Goal: Information Seeking & Learning: Learn about a topic

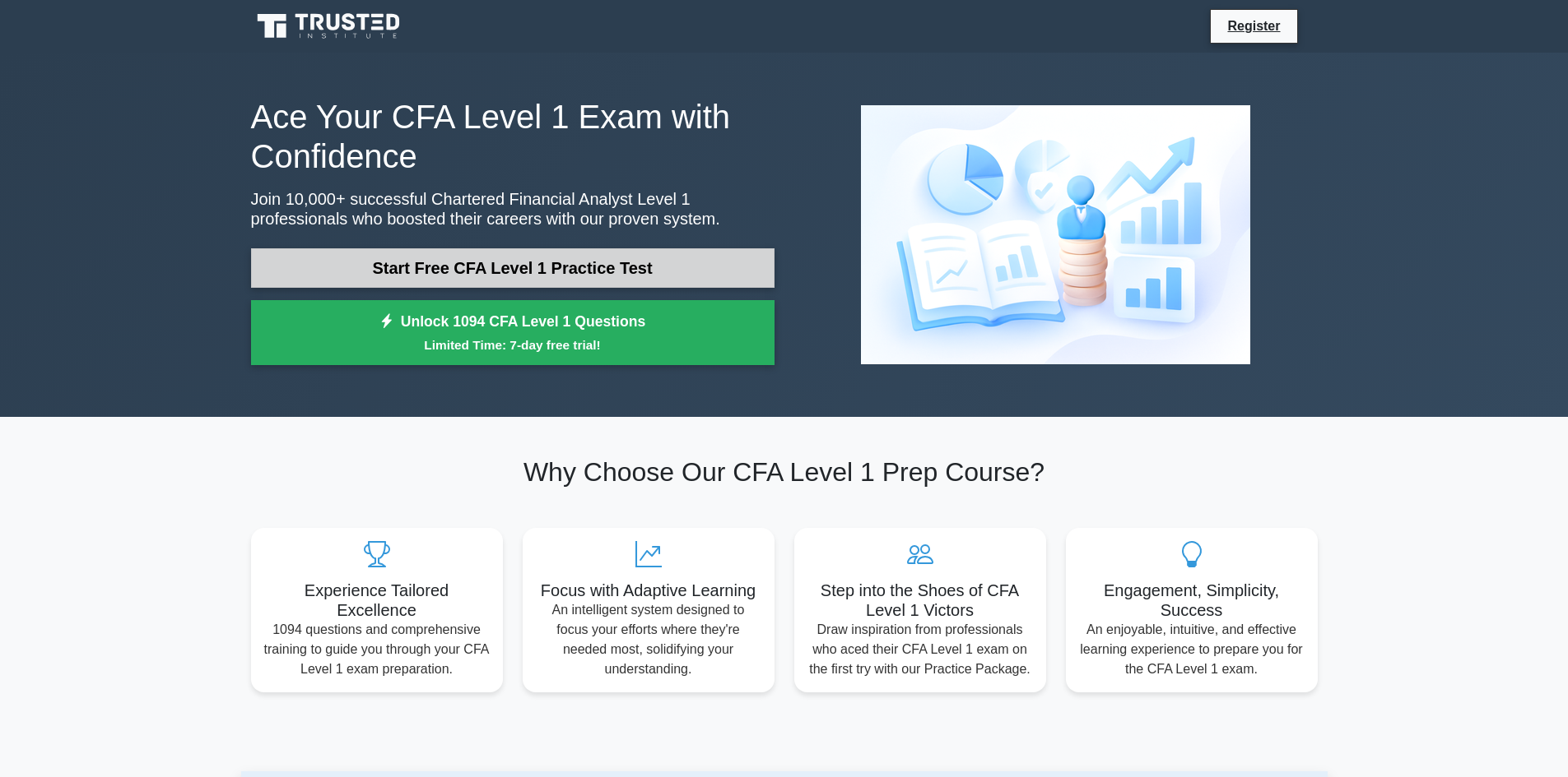
click at [612, 279] on link "Start Free CFA Level 1 Practice Test" at bounding box center [512, 269] width 523 height 39
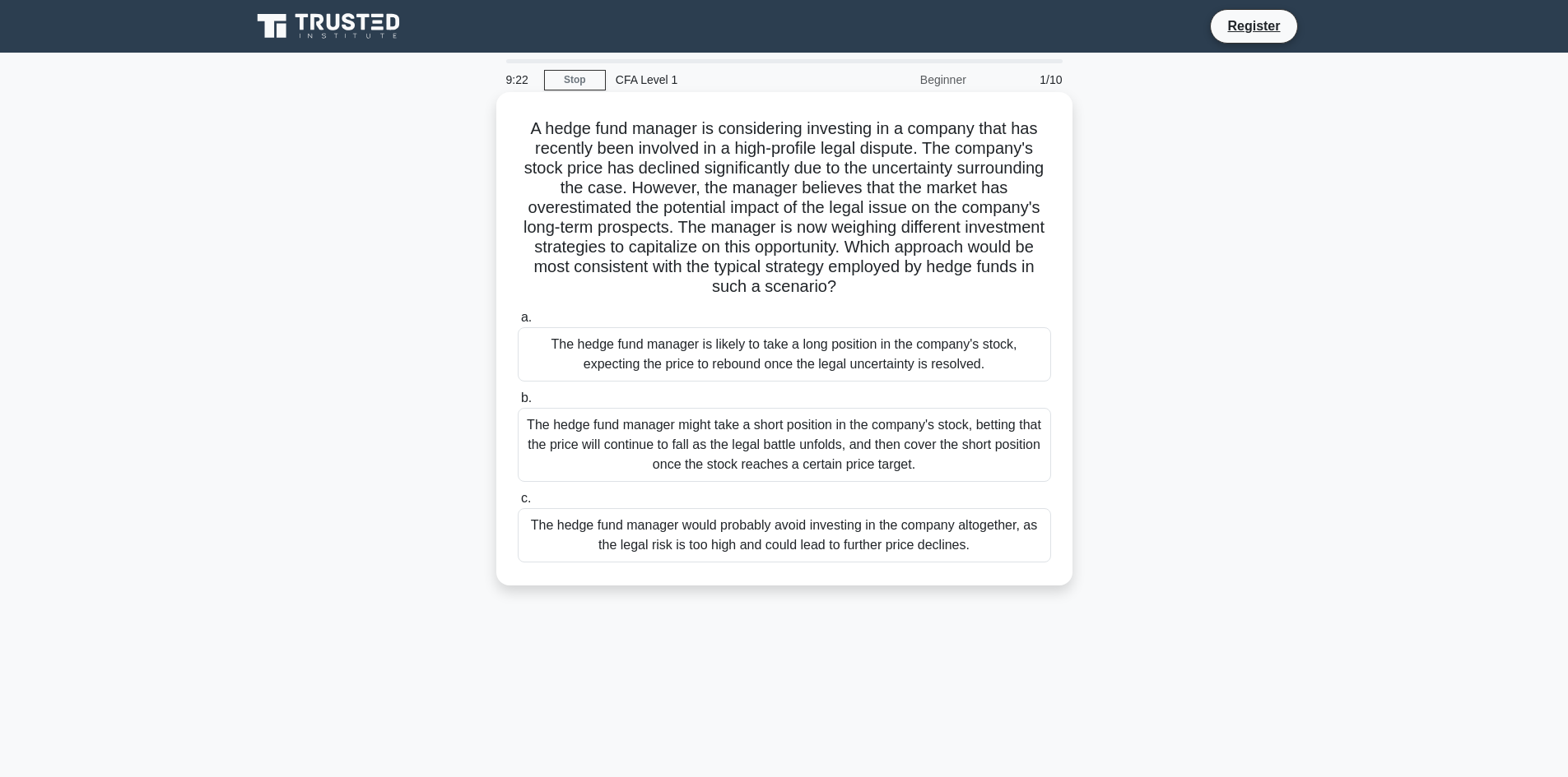
click at [878, 367] on div "The hedge fund manager is likely to take a long position in the company's stock…" at bounding box center [784, 354] width 533 height 55
click at [518, 323] on input "a. The hedge fund manager is likely to take a long position in the company's st…" at bounding box center [518, 318] width 0 height 11
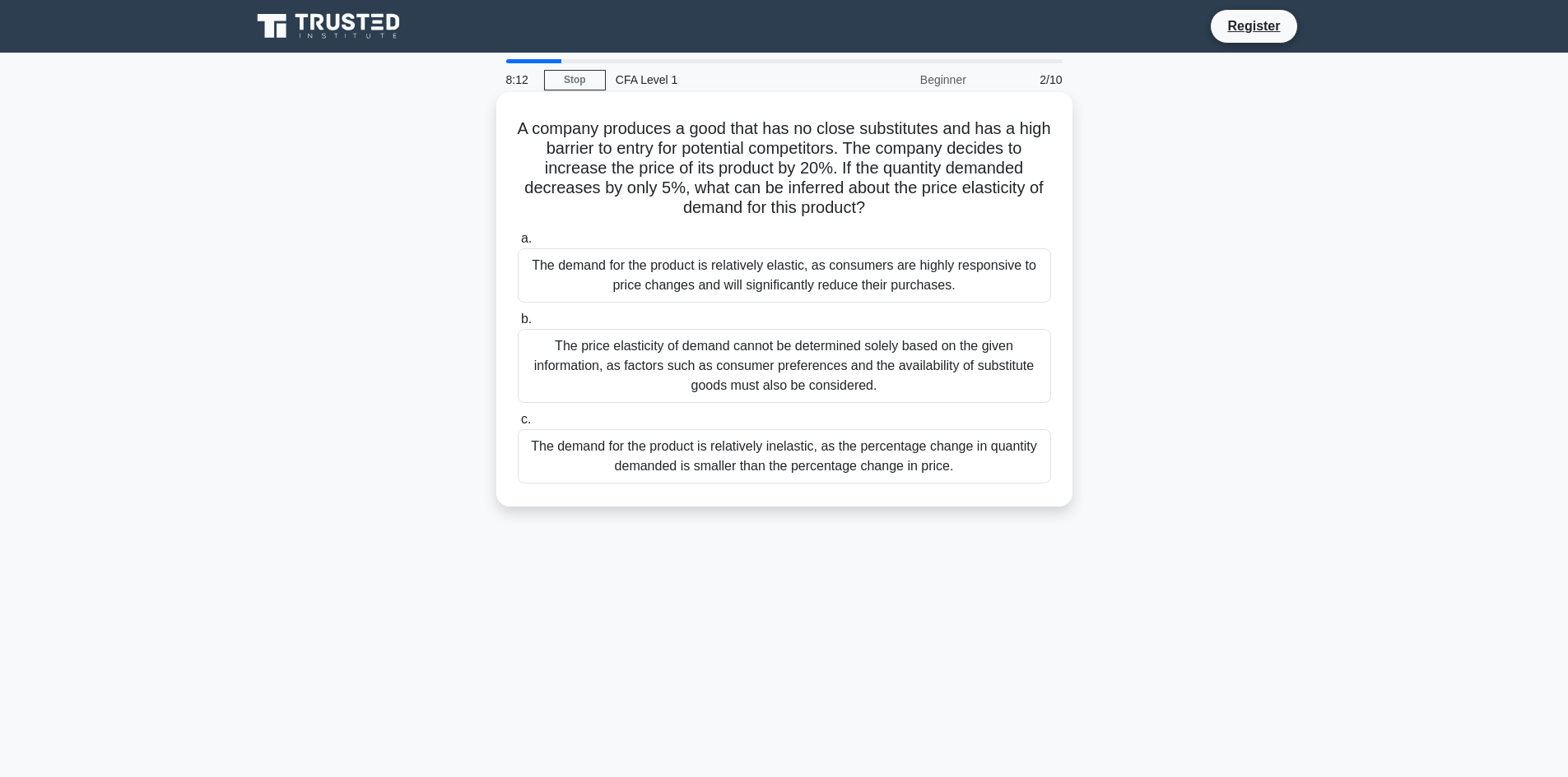
click at [812, 471] on div "The demand for the product is relatively inelastic, as the percentage change in…" at bounding box center [784, 457] width 533 height 55
click at [518, 425] on input "c. The demand for the product is relatively inelastic, as the percentage change…" at bounding box center [518, 420] width 0 height 11
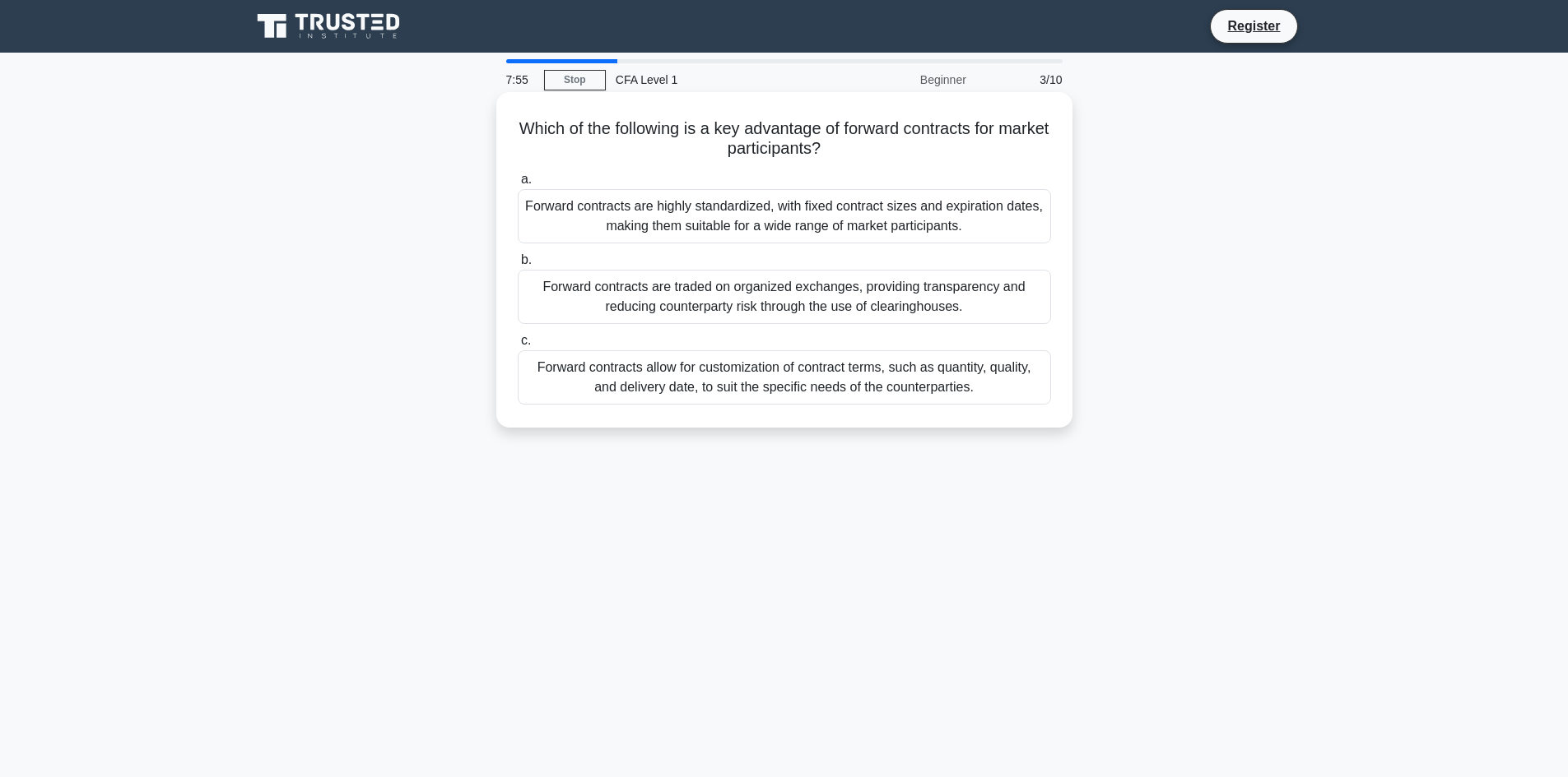
click at [831, 380] on div "Forward contracts allow for customization of contract terms, such as quantity, …" at bounding box center [784, 377] width 533 height 55
click at [518, 346] on input "c. Forward contracts allow for customization of contract terms, such as quantit…" at bounding box center [518, 341] width 0 height 11
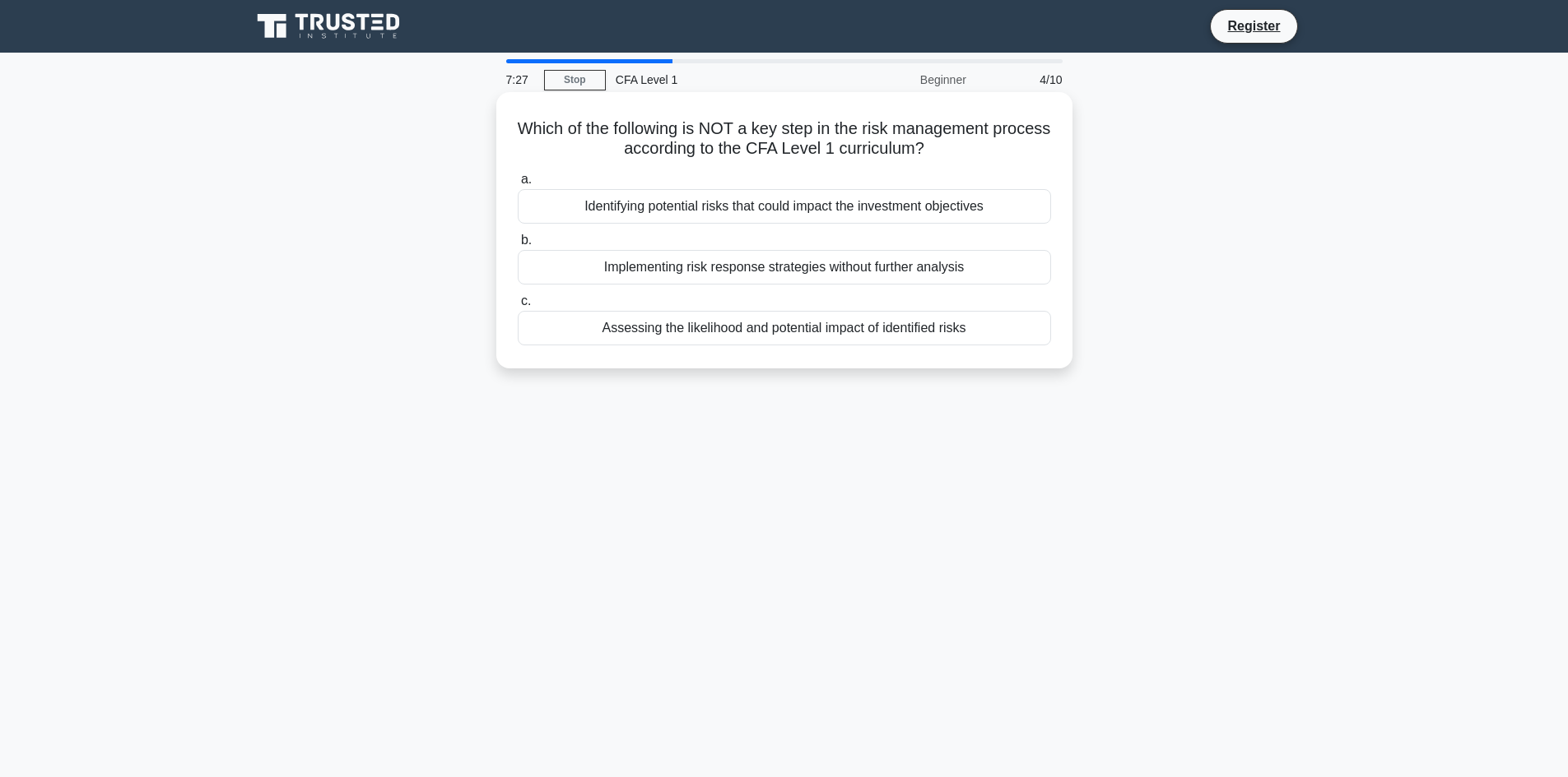
click at [902, 270] on div "Implementing risk response strategies without further analysis" at bounding box center [784, 267] width 533 height 35
click at [518, 246] on input "b. Implementing risk response strategies without further analysis" at bounding box center [518, 241] width 0 height 11
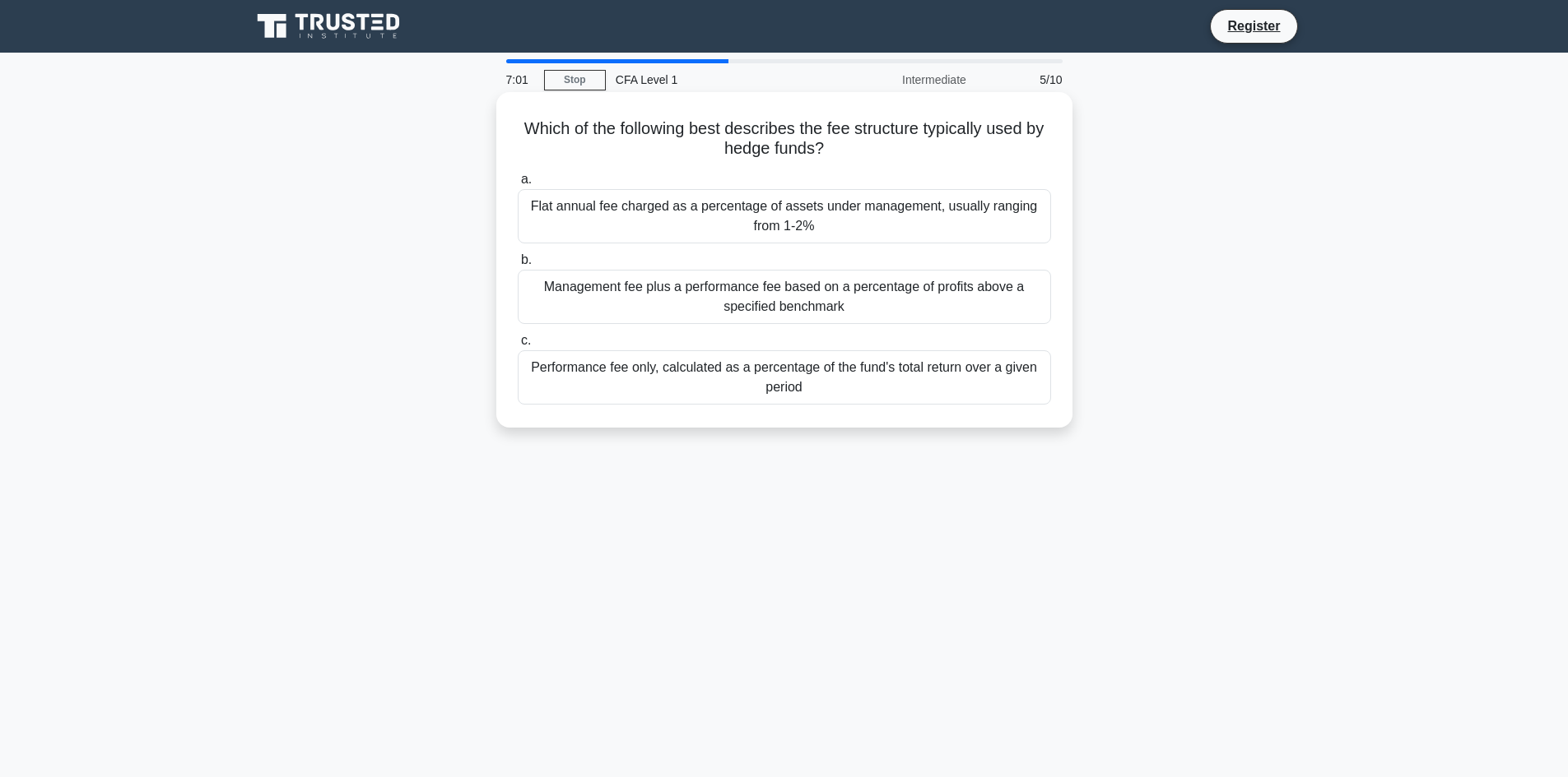
click at [858, 381] on div "Performance fee only, calculated as a percentage of the fund's total return ove…" at bounding box center [784, 377] width 533 height 55
click at [518, 346] on input "c. Performance fee only, calculated as a percentage of the fund's total return …" at bounding box center [518, 341] width 0 height 11
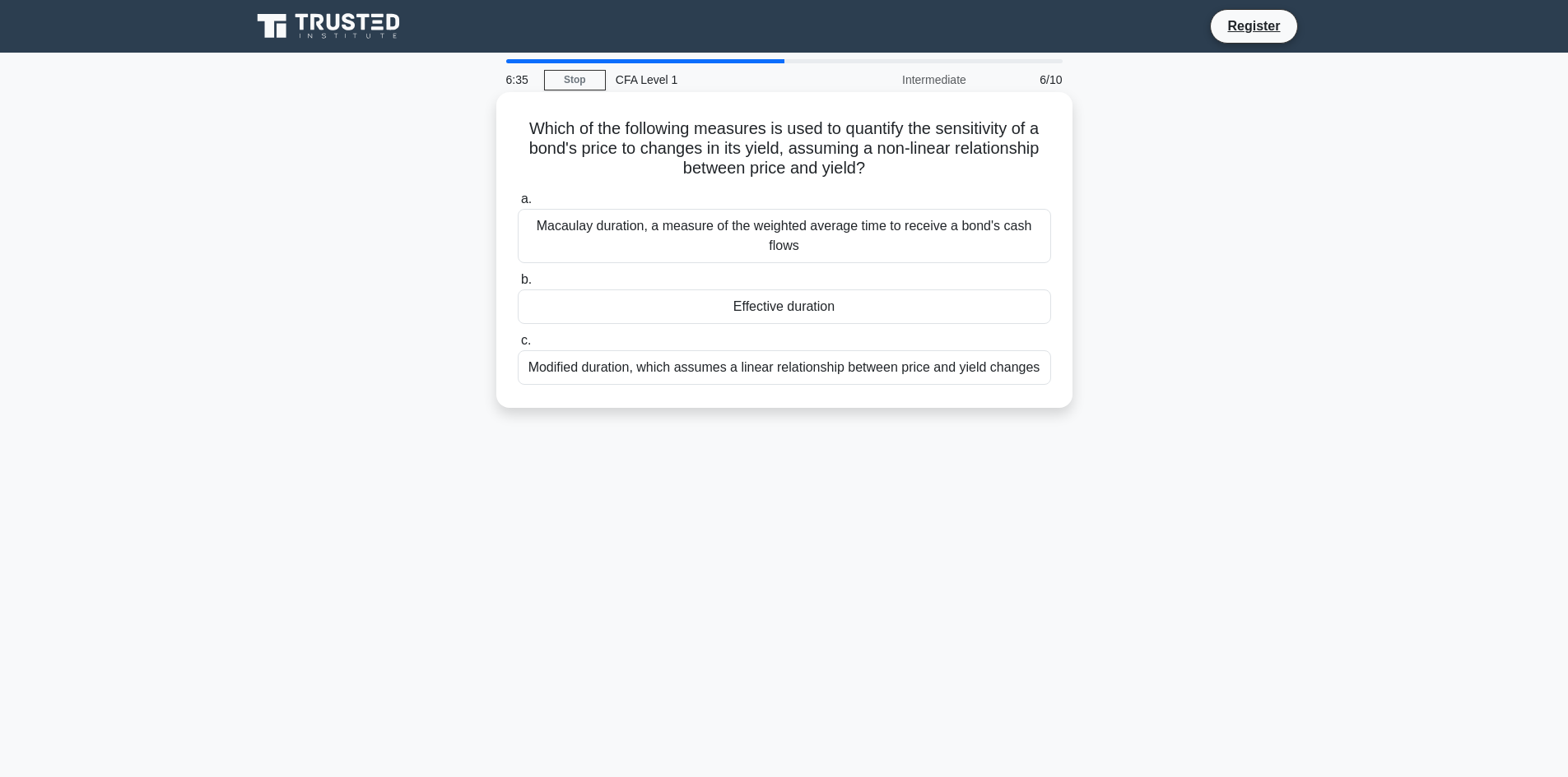
click at [808, 365] on div "Modified duration, which assumes a linear relationship between price and yield …" at bounding box center [784, 367] width 533 height 35
click at [518, 346] on input "c. Modified duration, which assumes a linear relationship between price and yie…" at bounding box center [518, 341] width 0 height 11
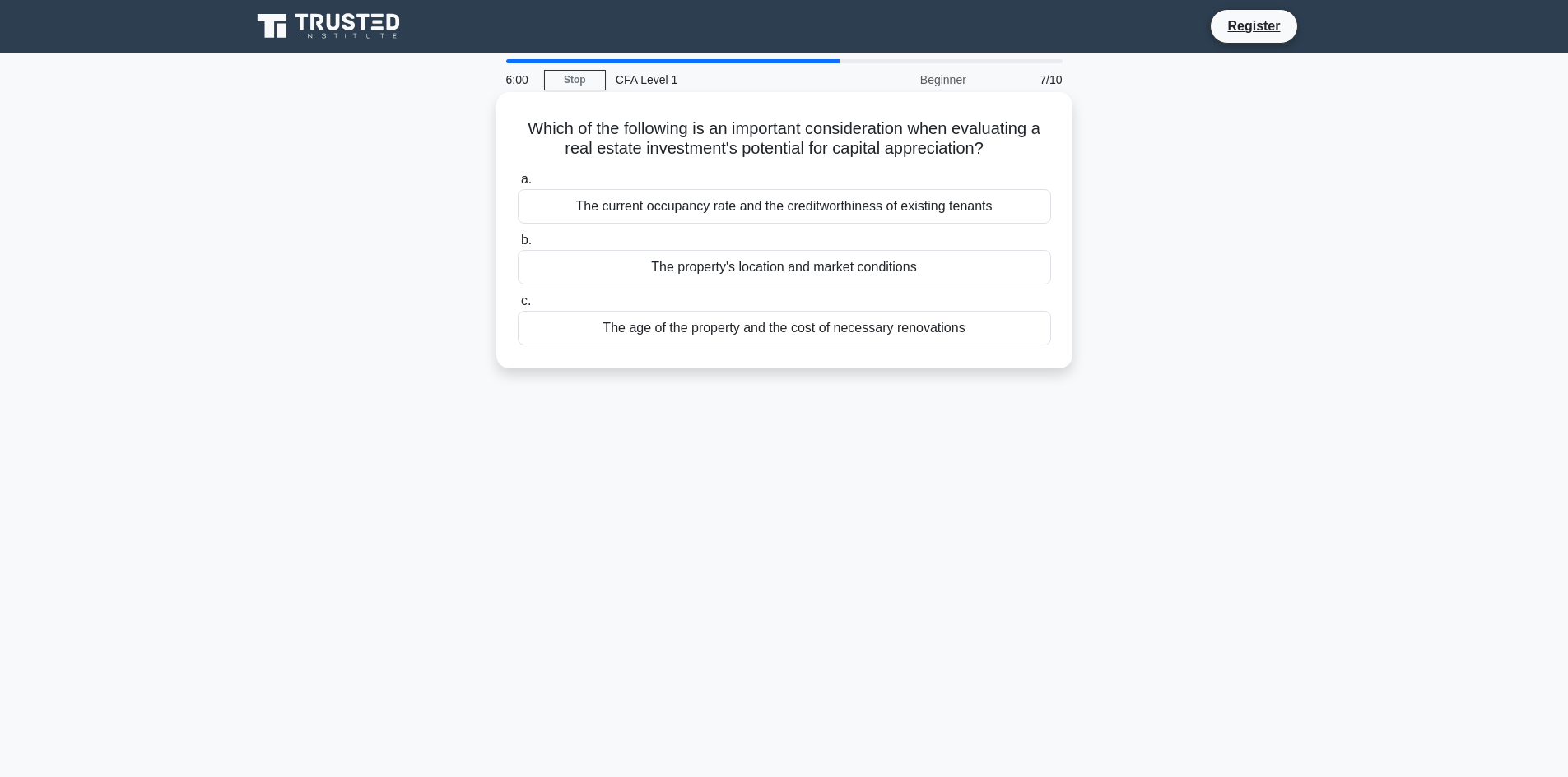
click at [827, 272] on div "The property's location and market conditions" at bounding box center [784, 267] width 533 height 35
click at [518, 246] on input "b. The property's location and market conditions" at bounding box center [518, 241] width 0 height 11
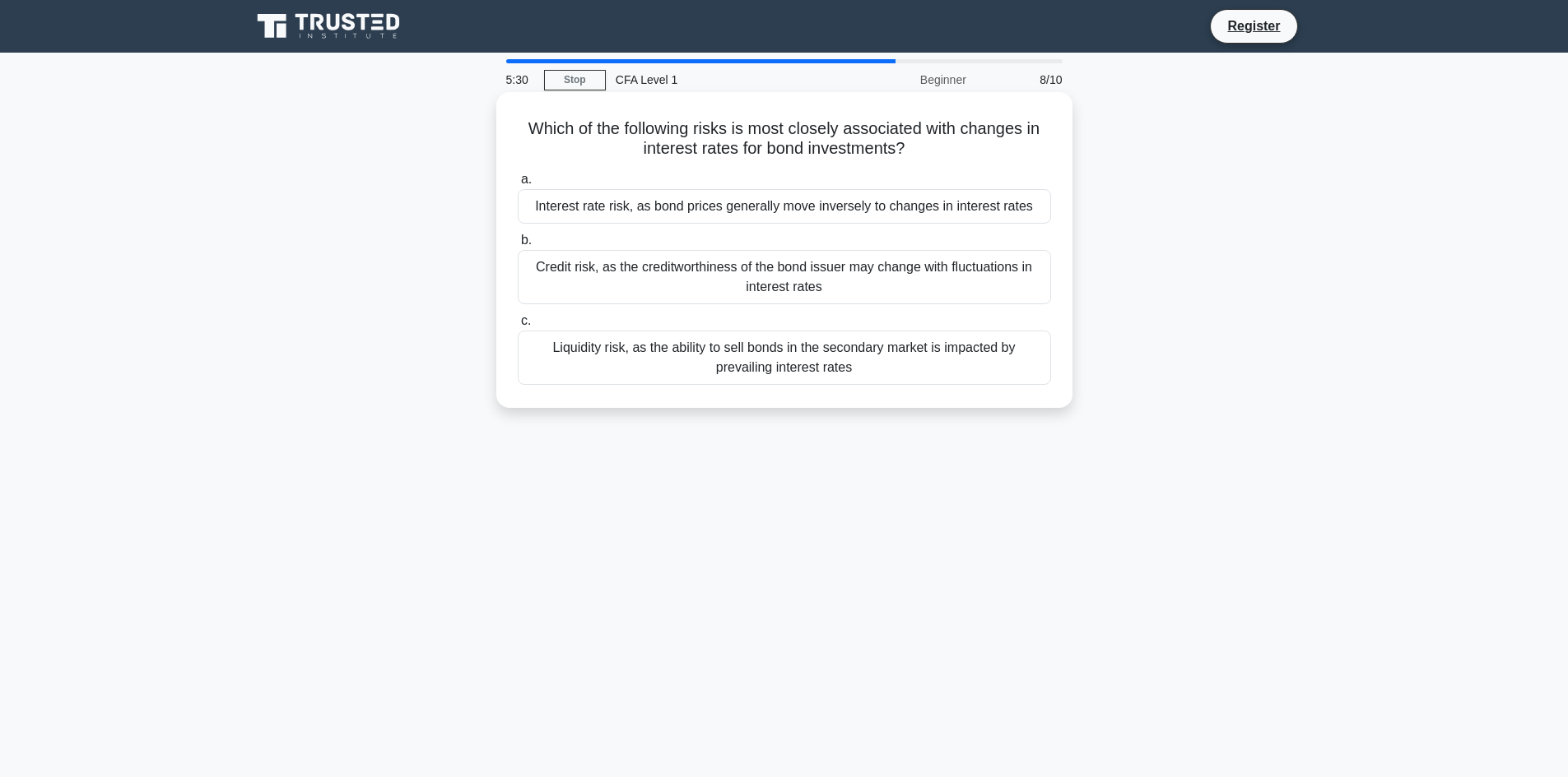
click at [803, 208] on div "Interest rate risk, as bond prices generally move inversely to changes in inter…" at bounding box center [784, 206] width 533 height 35
click at [518, 185] on input "a. Interest rate risk, as bond prices generally move inversely to changes in in…" at bounding box center [518, 180] width 0 height 11
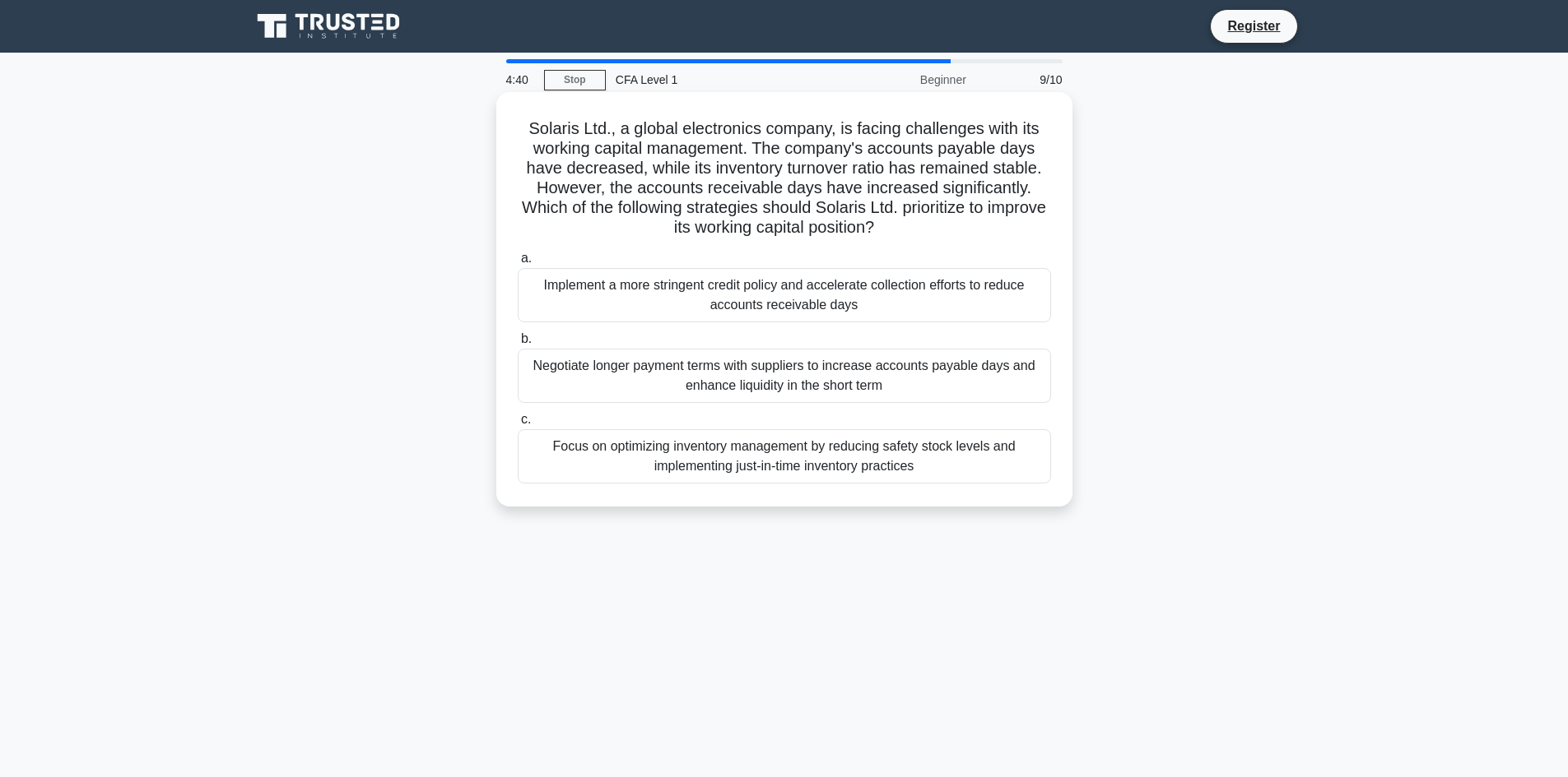
click at [796, 448] on div "Focus on optimizing inventory management by reducing safety stock levels and im…" at bounding box center [784, 457] width 533 height 55
click at [518, 425] on input "c. Focus on optimizing inventory management by reducing safety stock levels and…" at bounding box center [518, 420] width 0 height 11
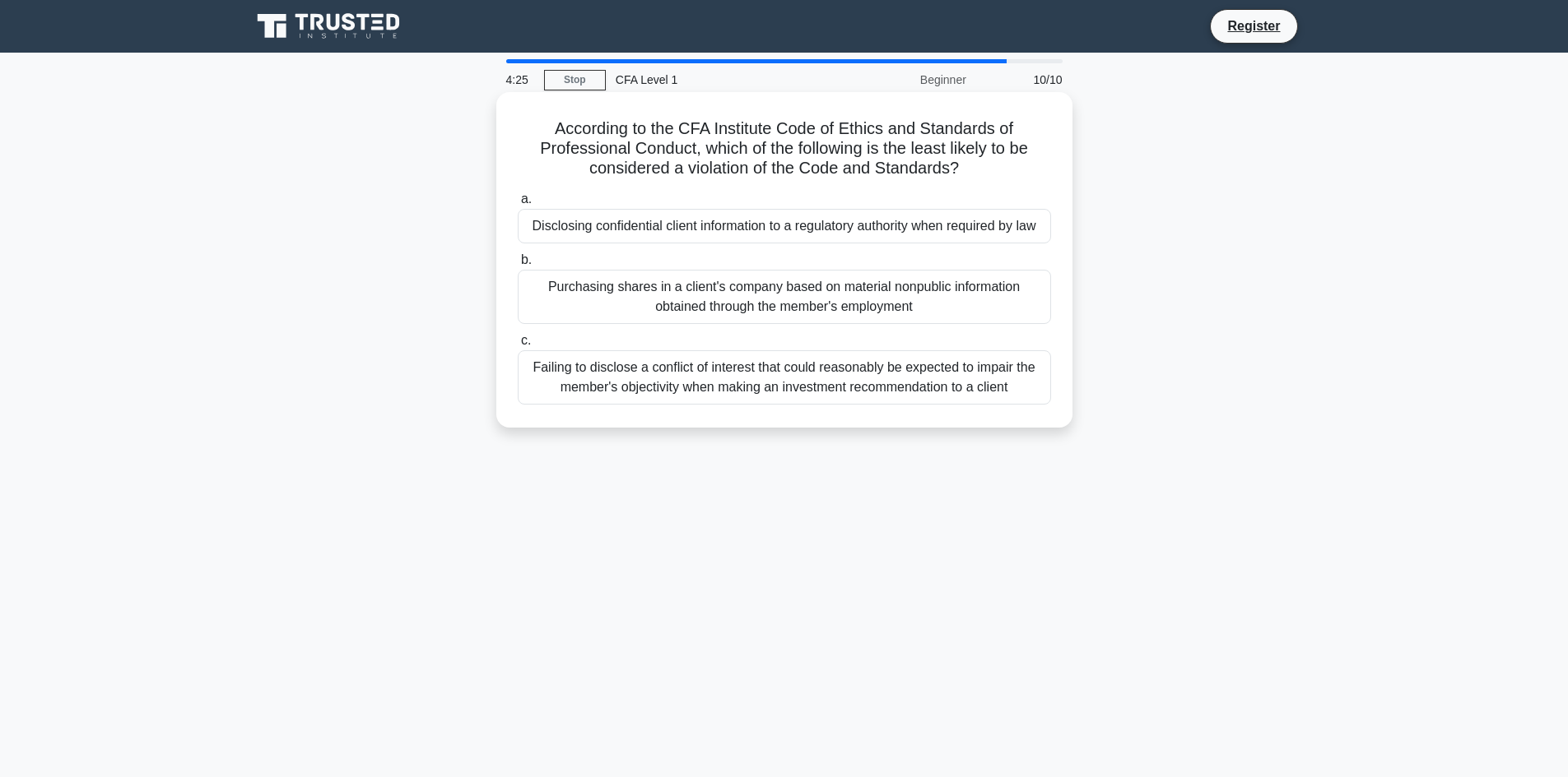
click at [949, 223] on div "Disclosing confidential client information to a regulatory authority when requi…" at bounding box center [784, 226] width 533 height 35
click at [518, 205] on input "a. Disclosing confidential client information to a regulatory authority when re…" at bounding box center [518, 200] width 0 height 11
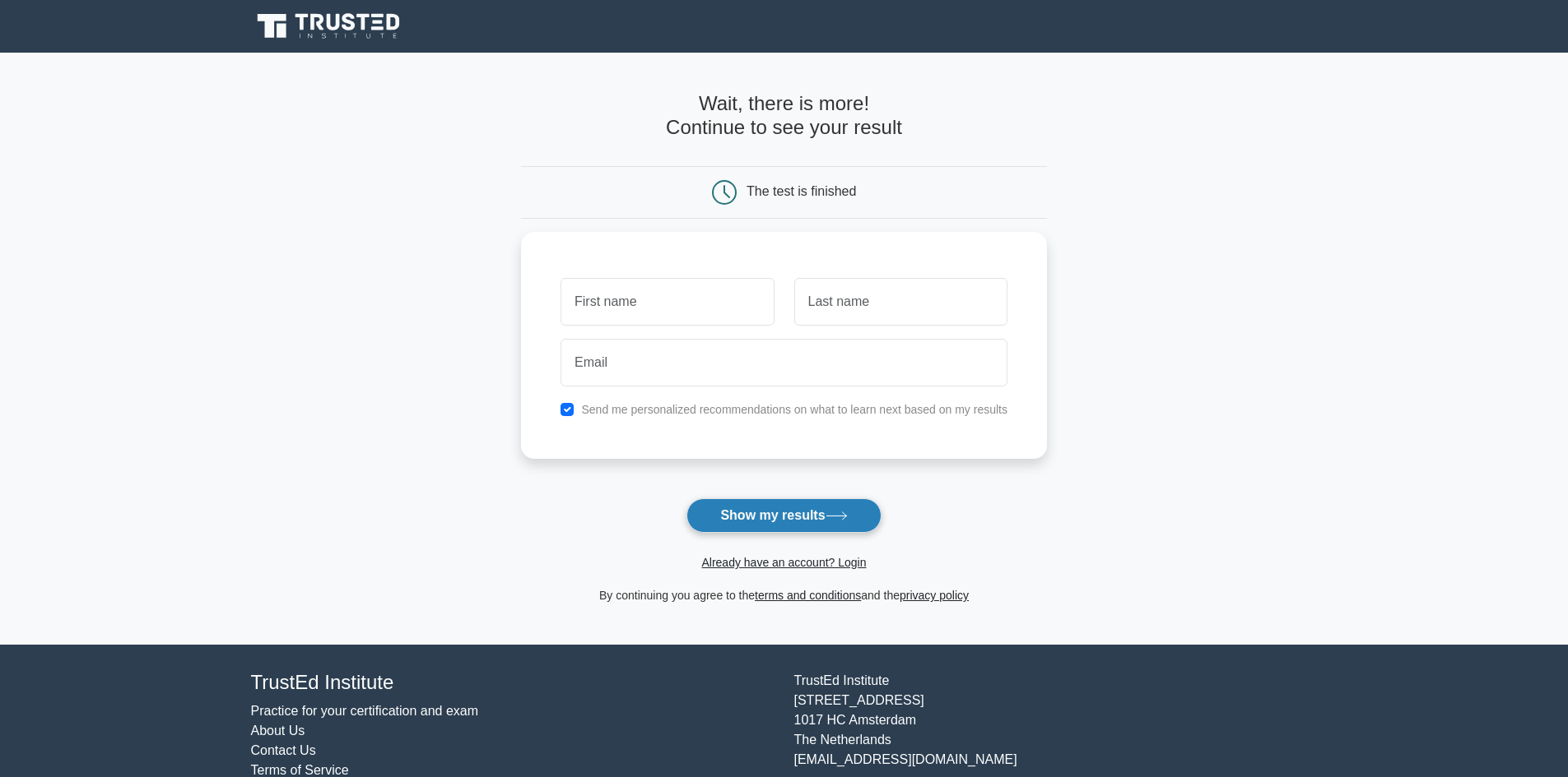
click at [747, 525] on button "Show my results" at bounding box center [783, 516] width 194 height 35
type input "sagar"
click at [977, 292] on input "text" at bounding box center [901, 297] width 213 height 47
type input "cHAVDA"
click at [834, 523] on button "Show my results" at bounding box center [783, 516] width 194 height 35
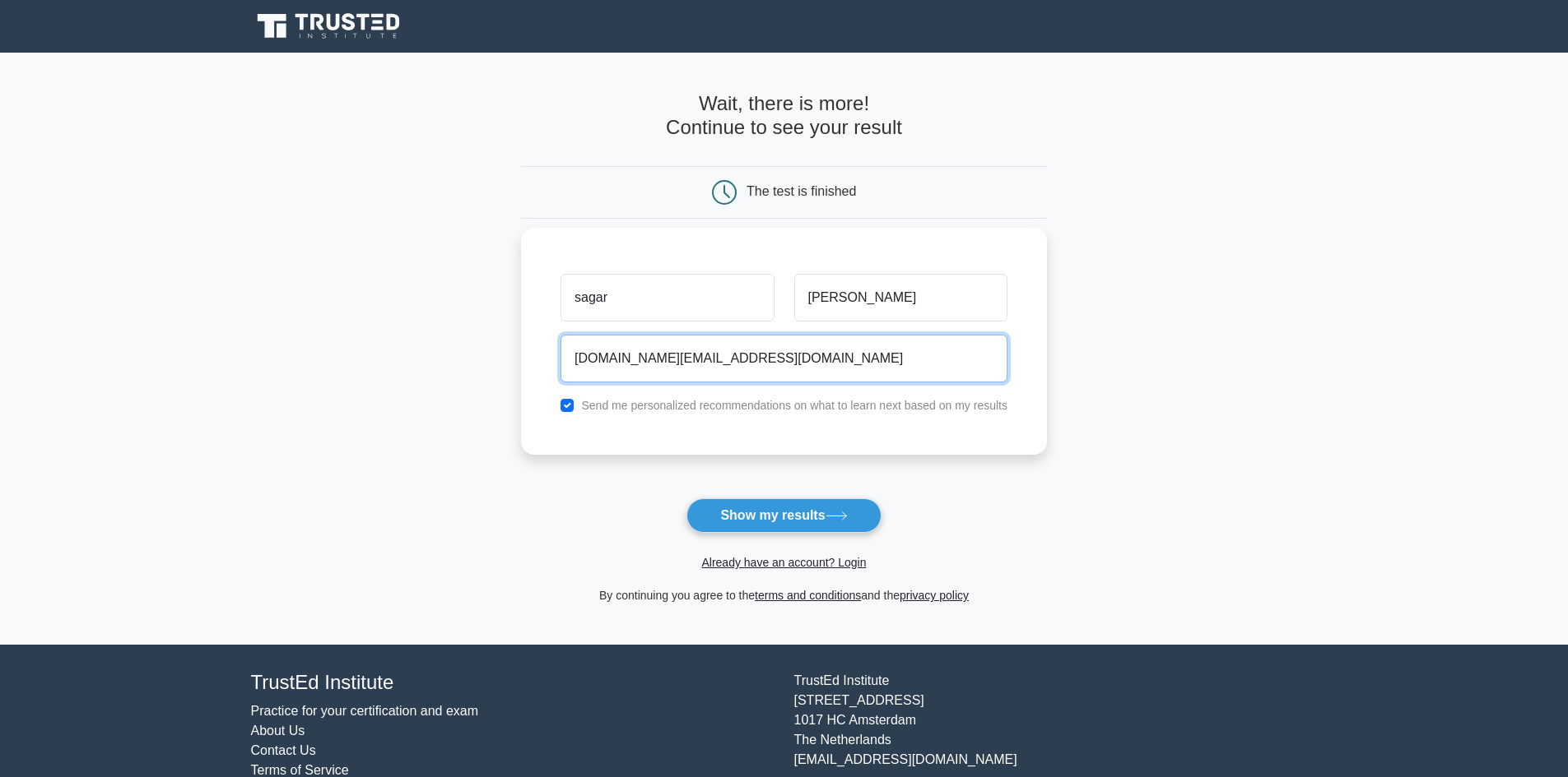
type input "chavdasagar689.sc@gmail.com"
click at [686, 499] on button "Show my results" at bounding box center [783, 516] width 194 height 35
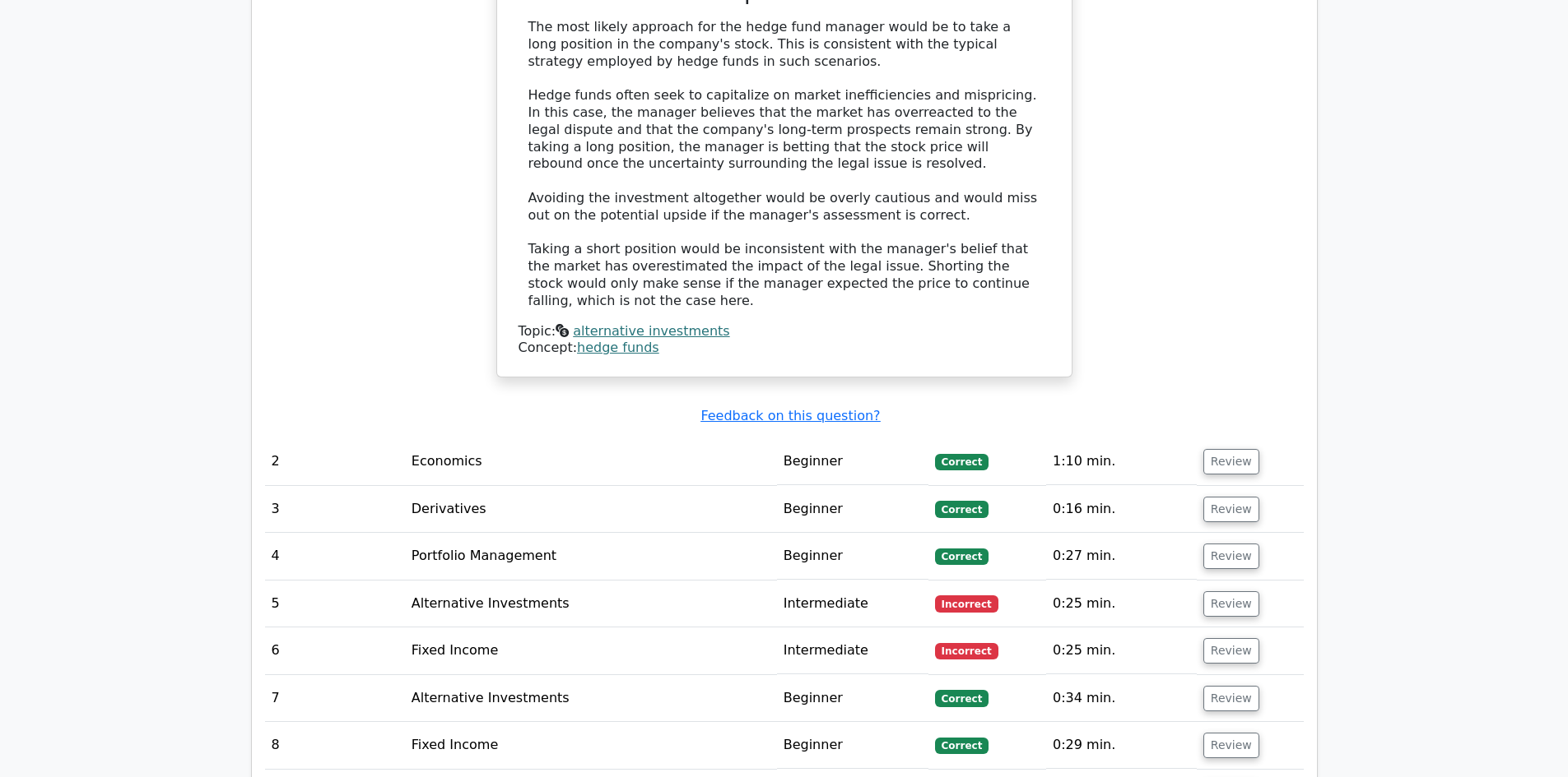
scroll to position [2056, 0]
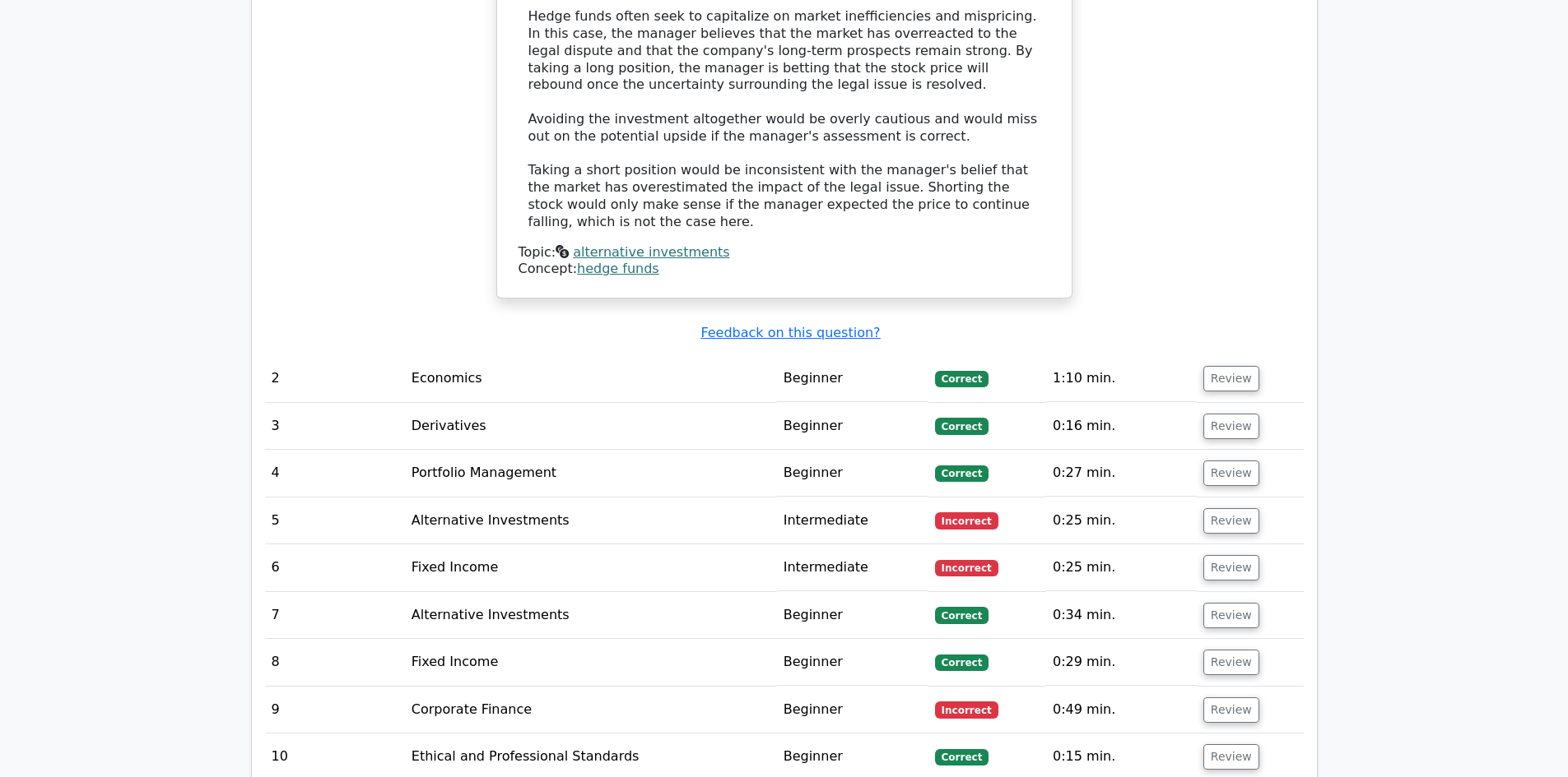
click at [864, 498] on td "Intermediate" at bounding box center [853, 521] width 151 height 47
click at [1218, 508] on button "Review" at bounding box center [1231, 521] width 56 height 25
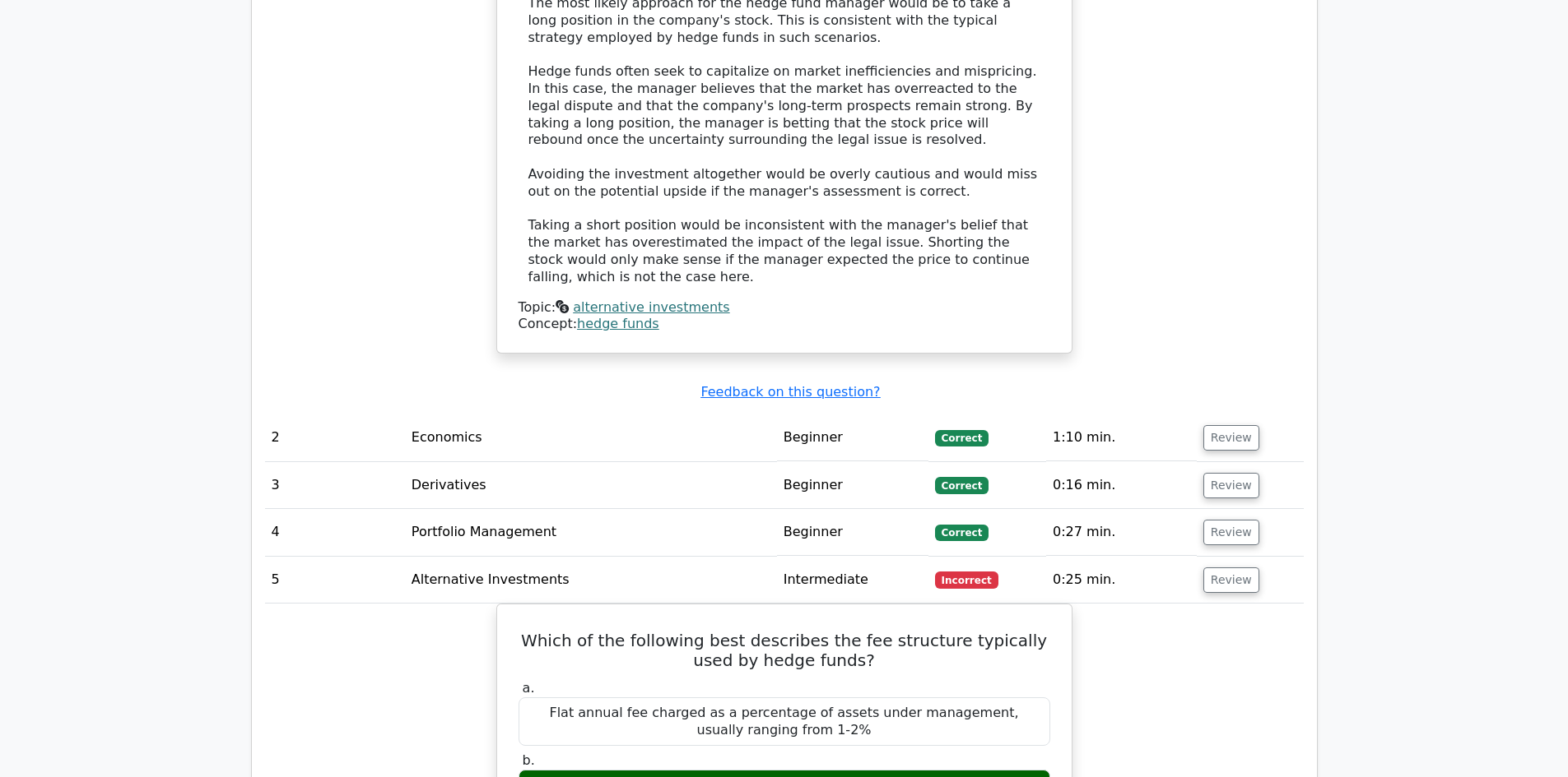
scroll to position [1975, 0]
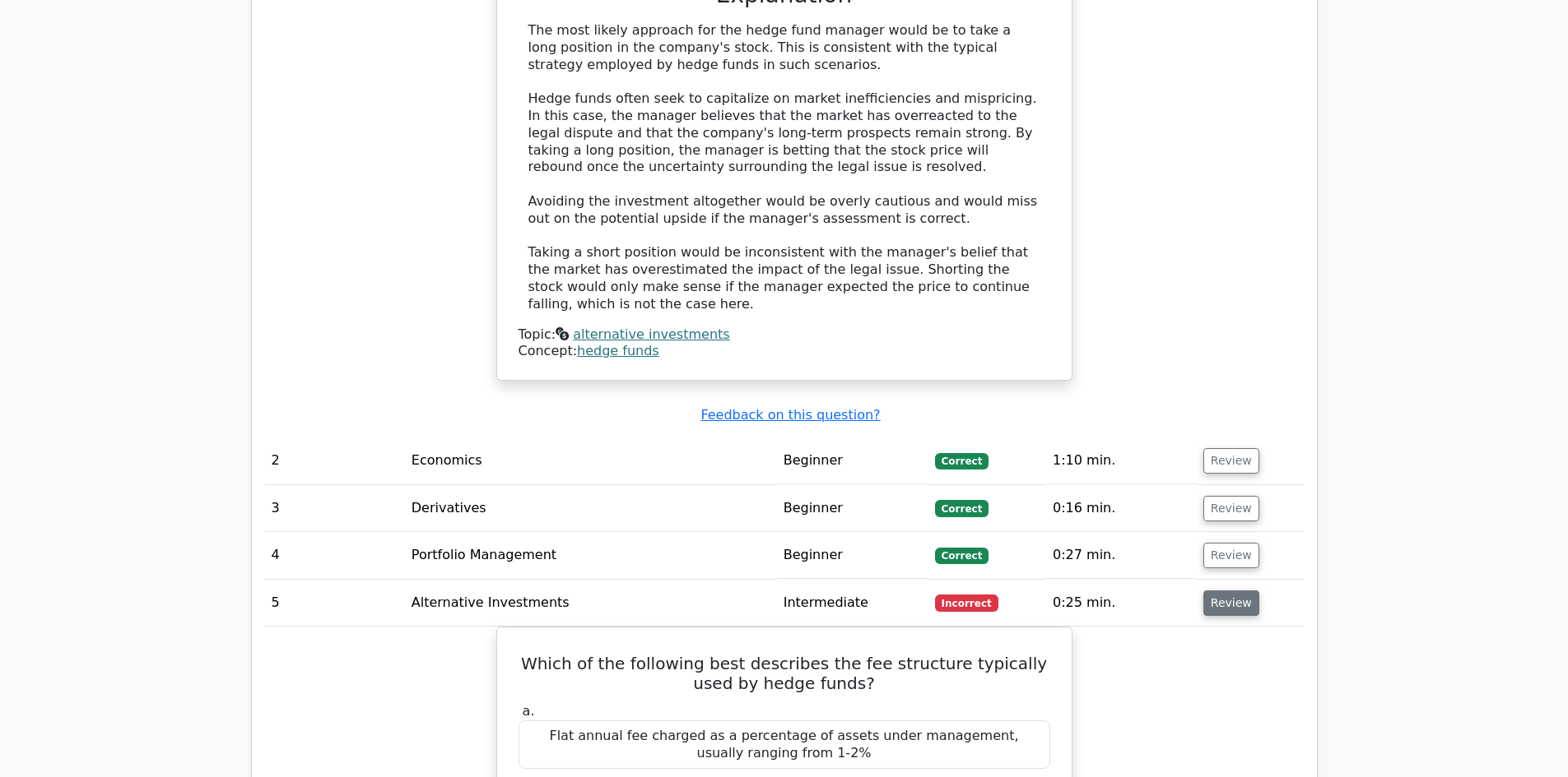
click at [1220, 591] on button "Review" at bounding box center [1231, 603] width 56 height 25
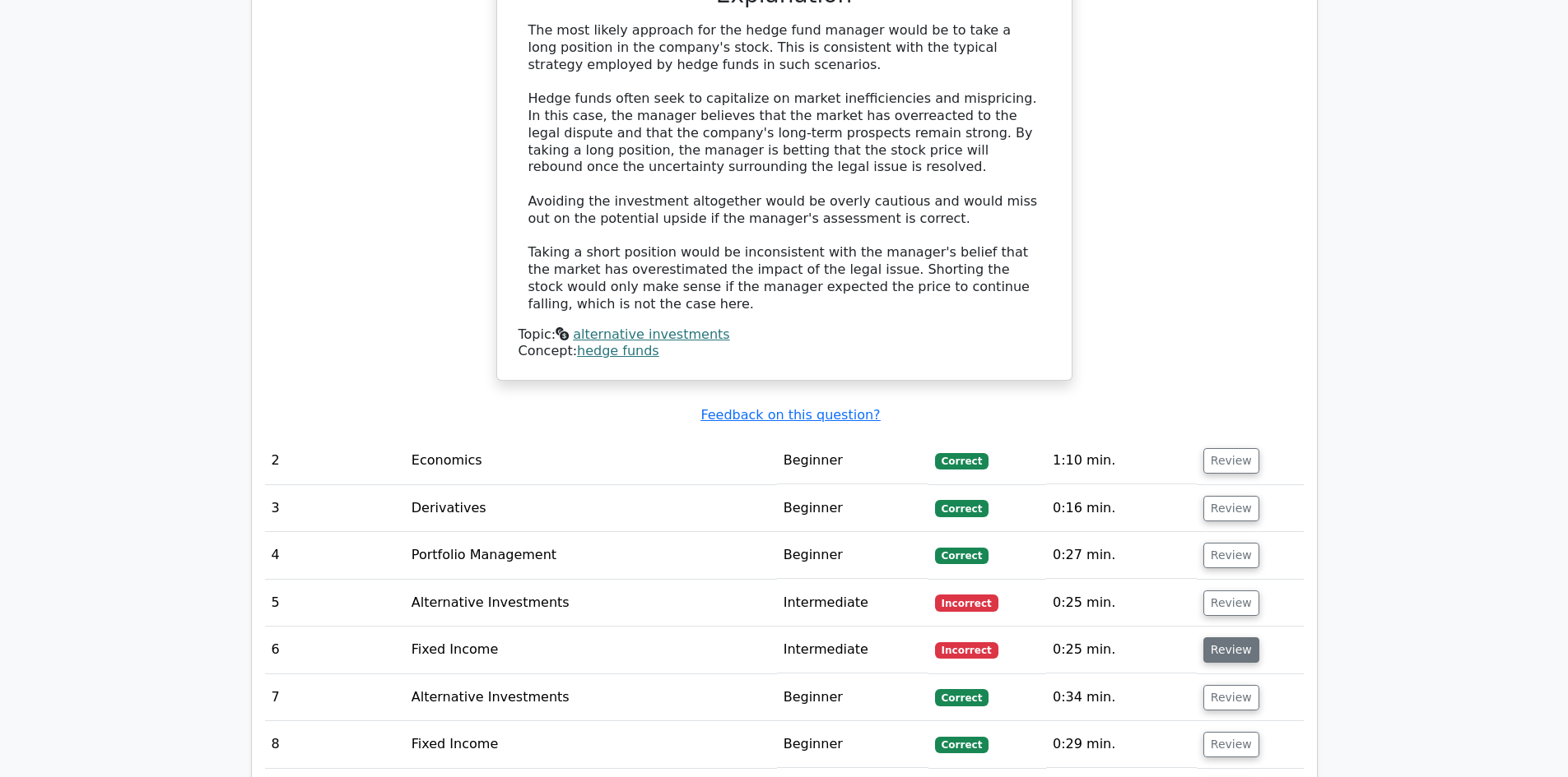
click at [1213, 637] on button "Review" at bounding box center [1231, 650] width 56 height 25
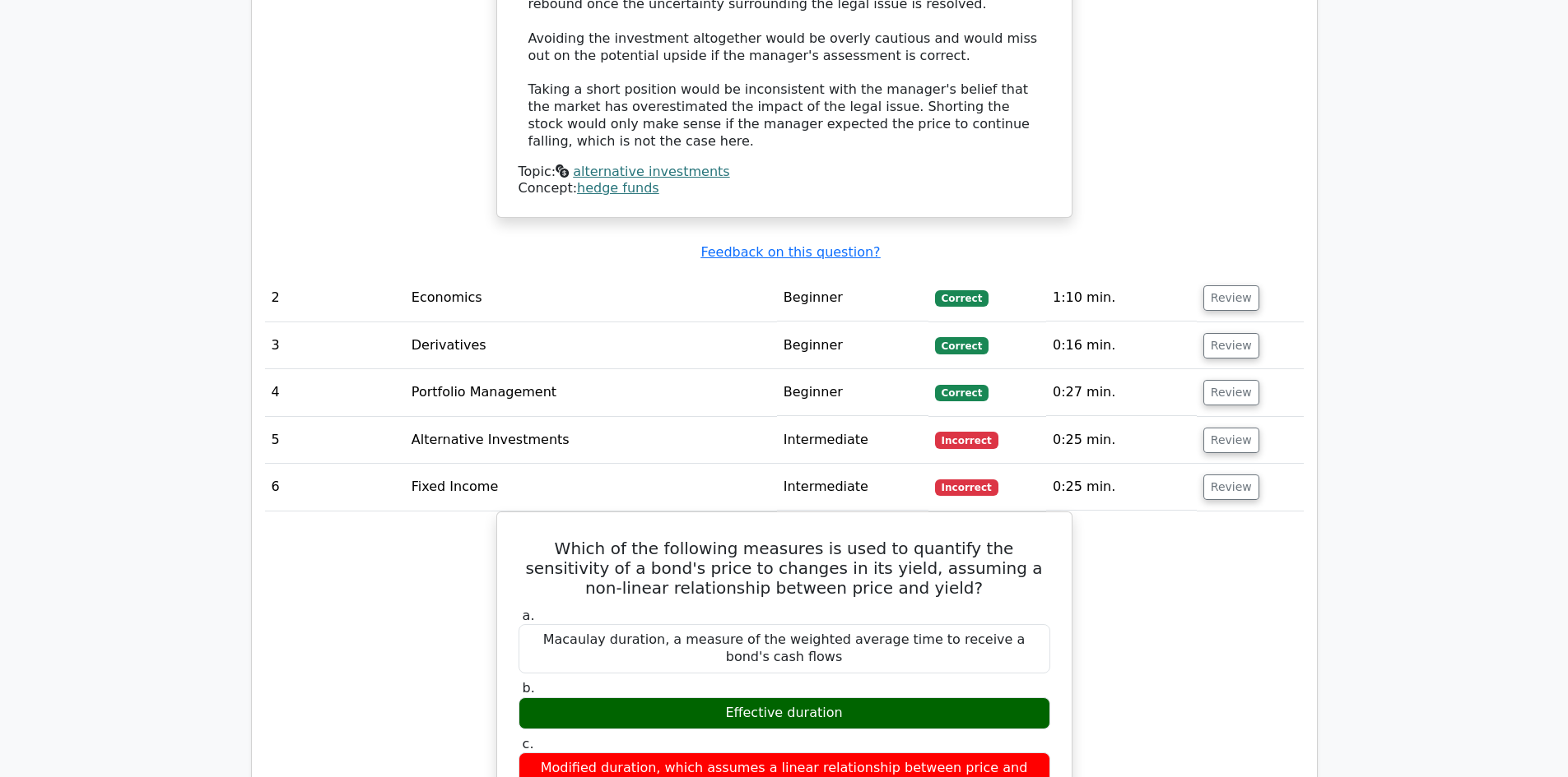
scroll to position [2139, 0]
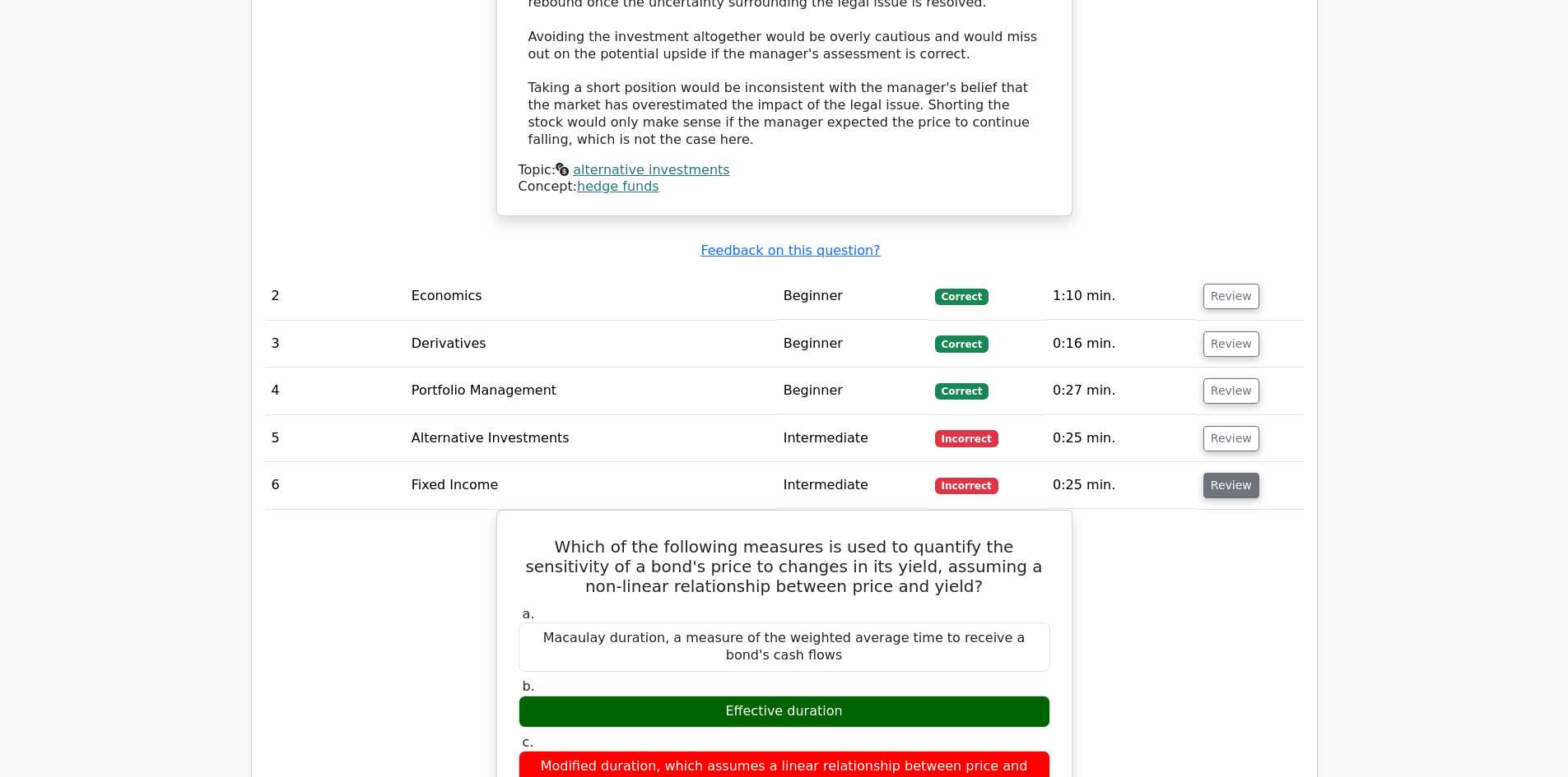
click at [1232, 473] on button "Review" at bounding box center [1231, 485] width 56 height 25
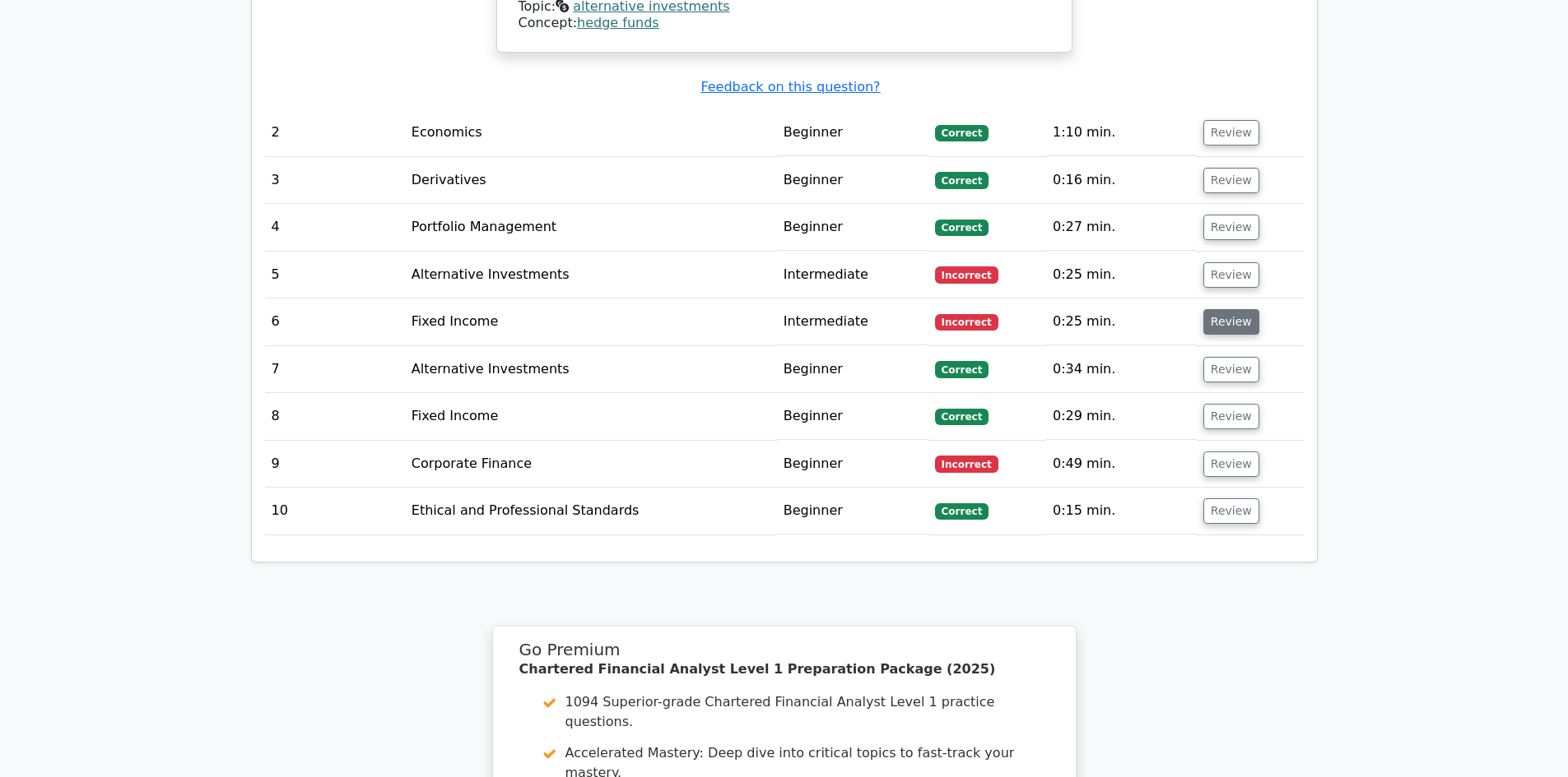
scroll to position [2303, 0]
click at [1230, 451] on button "Review" at bounding box center [1231, 464] width 56 height 25
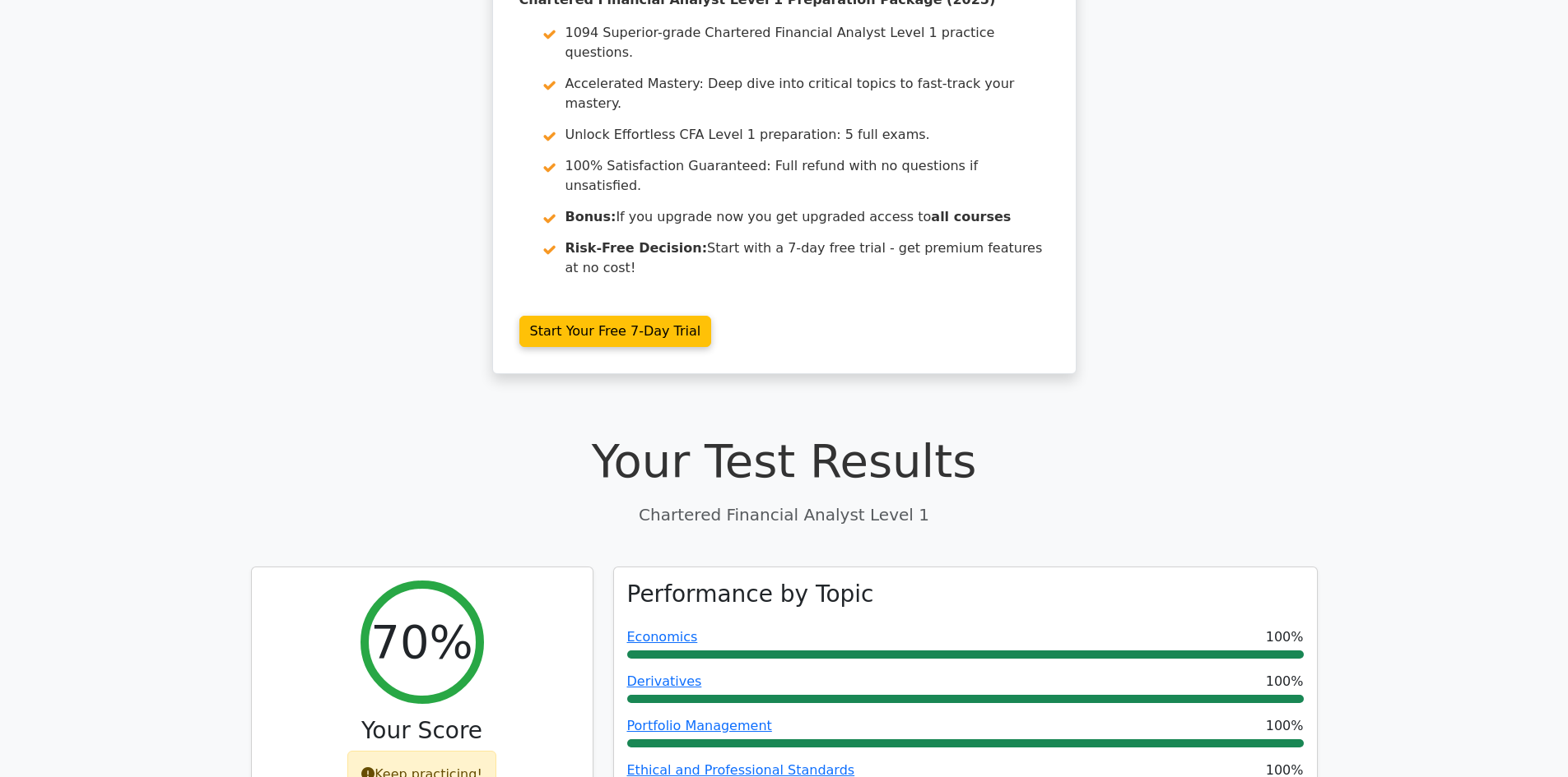
scroll to position [82, 0]
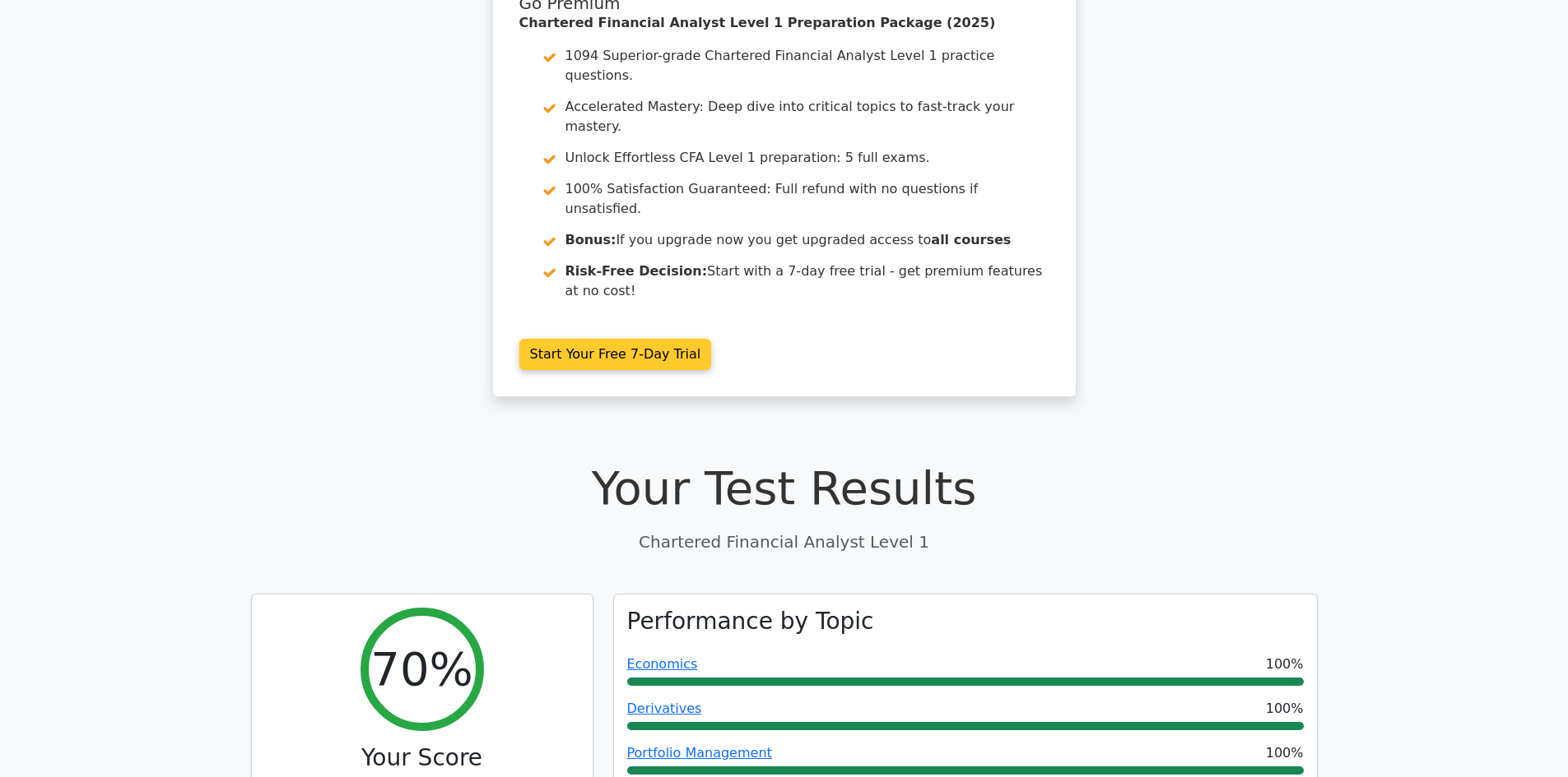
click at [669, 339] on link "Start Your Free 7-Day Trial" at bounding box center [615, 354] width 193 height 31
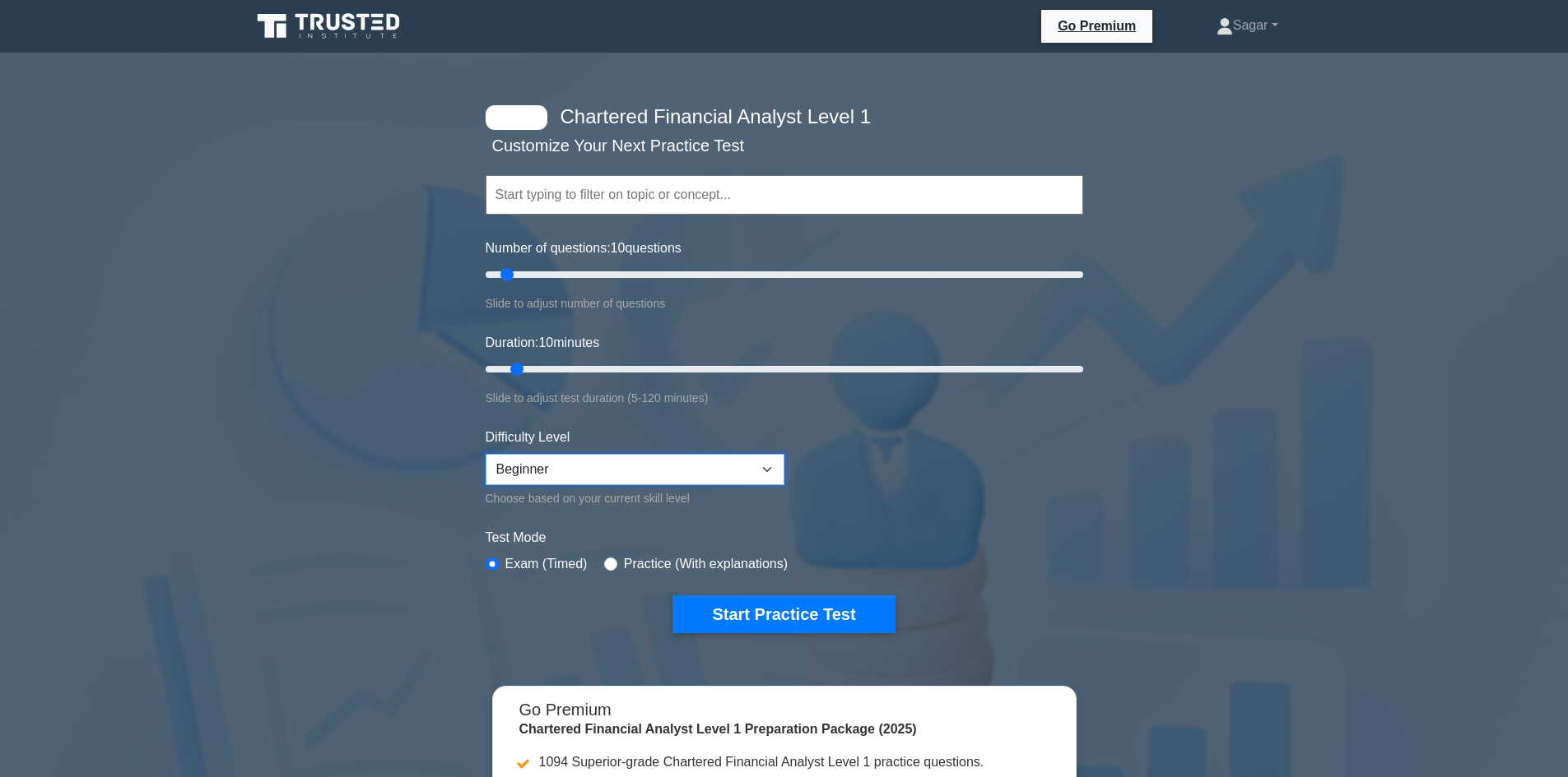
click at [536, 483] on select "Beginner Intermediate Expert" at bounding box center [635, 469] width 299 height 31
select select "expert"
click at [485, 454] on select "Beginner Intermediate Expert" at bounding box center [635, 469] width 299 height 31
click at [604, 563] on input "radio" at bounding box center [611, 564] width 13 height 13
radio input "true"
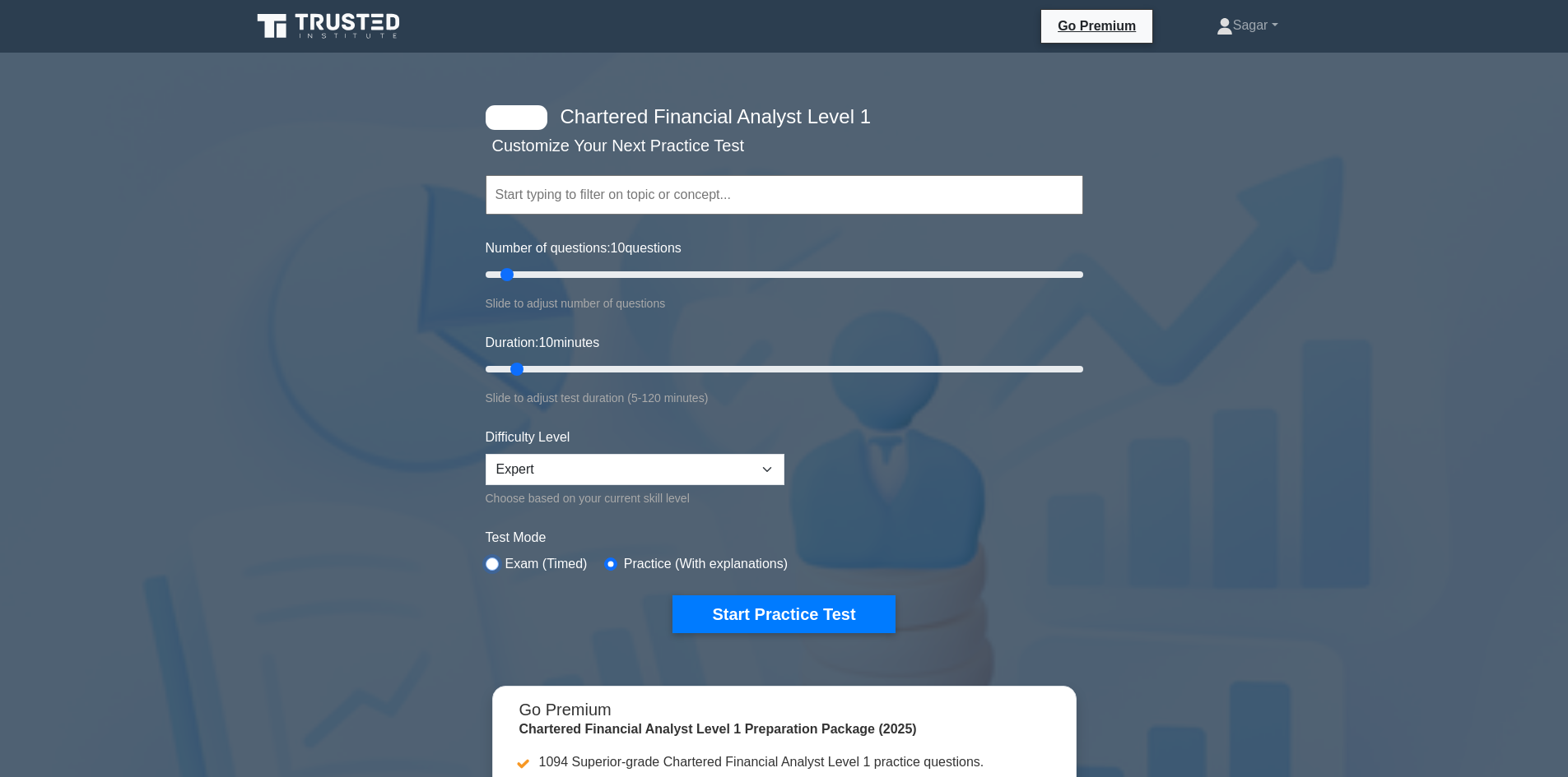
click at [492, 560] on input "radio" at bounding box center [492, 564] width 13 height 13
radio input "true"
click at [763, 604] on button "Start Practice Test" at bounding box center [784, 614] width 222 height 38
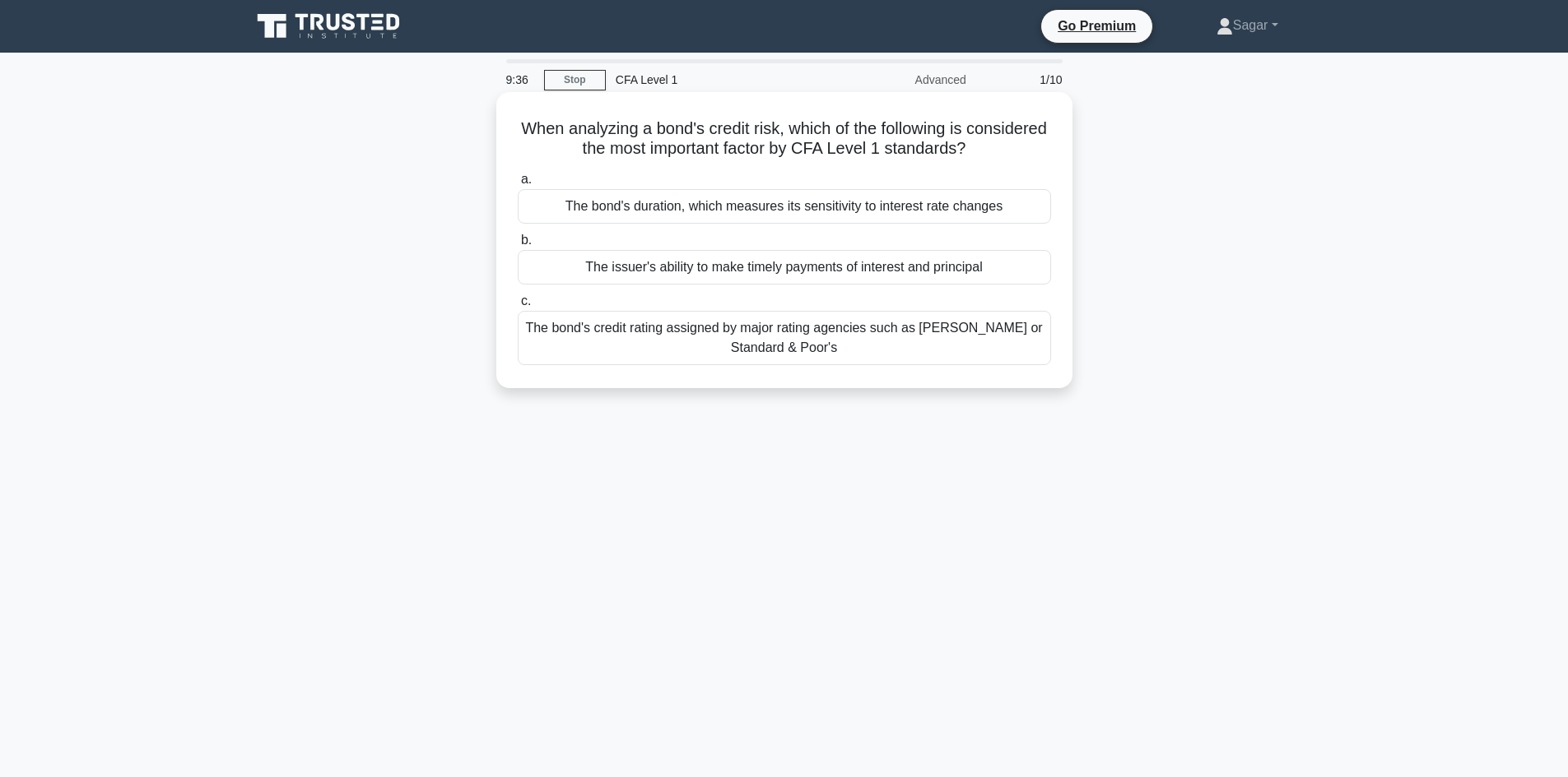
click at [766, 348] on div "The bond's credit rating assigned by major rating agencies such as [PERSON_NAME…" at bounding box center [784, 337] width 533 height 55
click at [518, 307] on input "c. The bond's credit rating assigned by major rating agencies such as [PERSON_N…" at bounding box center [518, 302] width 0 height 11
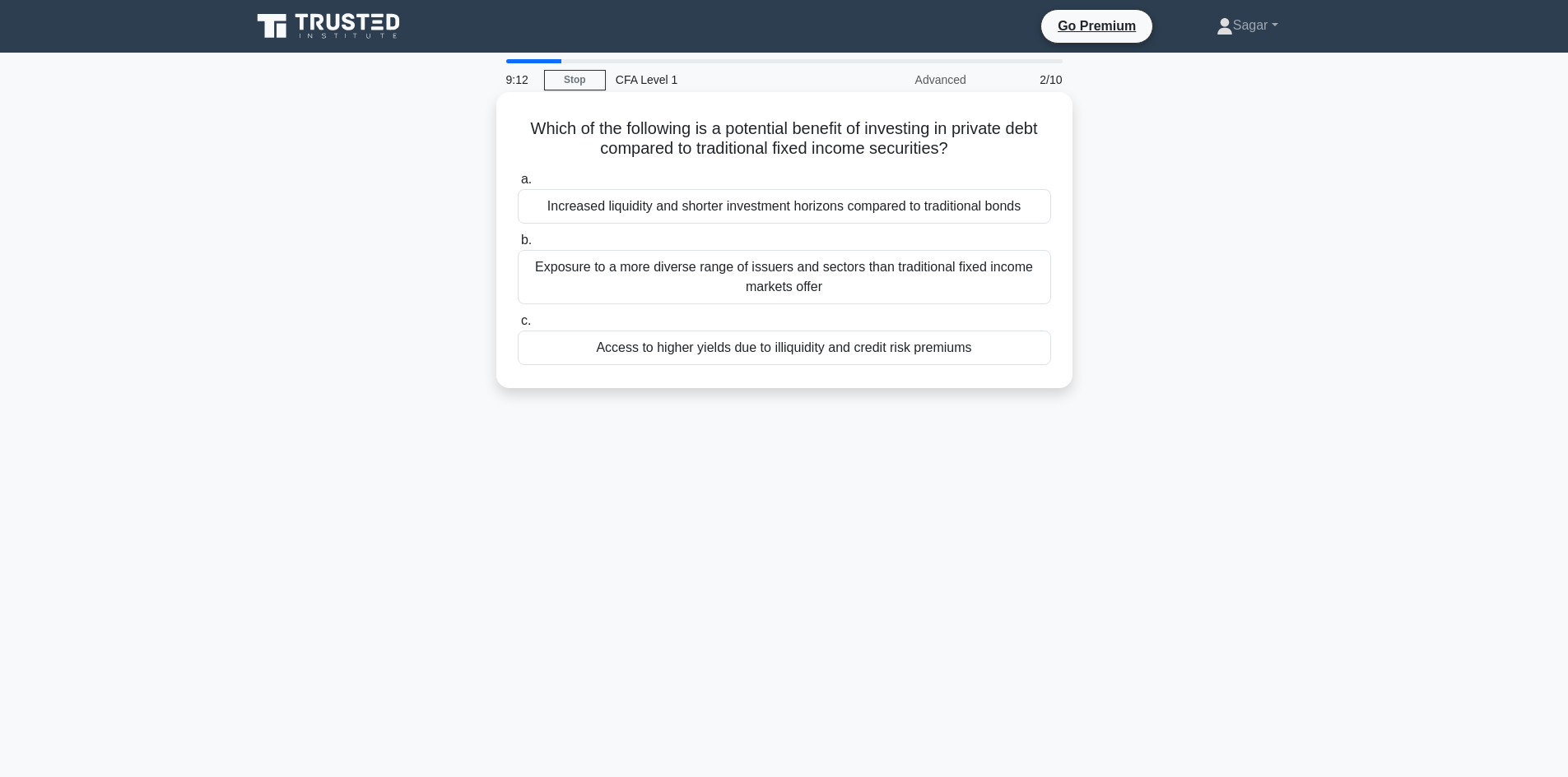
click at [759, 346] on div "Access to higher yields due to illiquidity and credit risk premiums" at bounding box center [784, 347] width 533 height 35
click at [518, 327] on input "c. Access to higher yields due to illiquidity and credit risk premiums" at bounding box center [518, 321] width 0 height 11
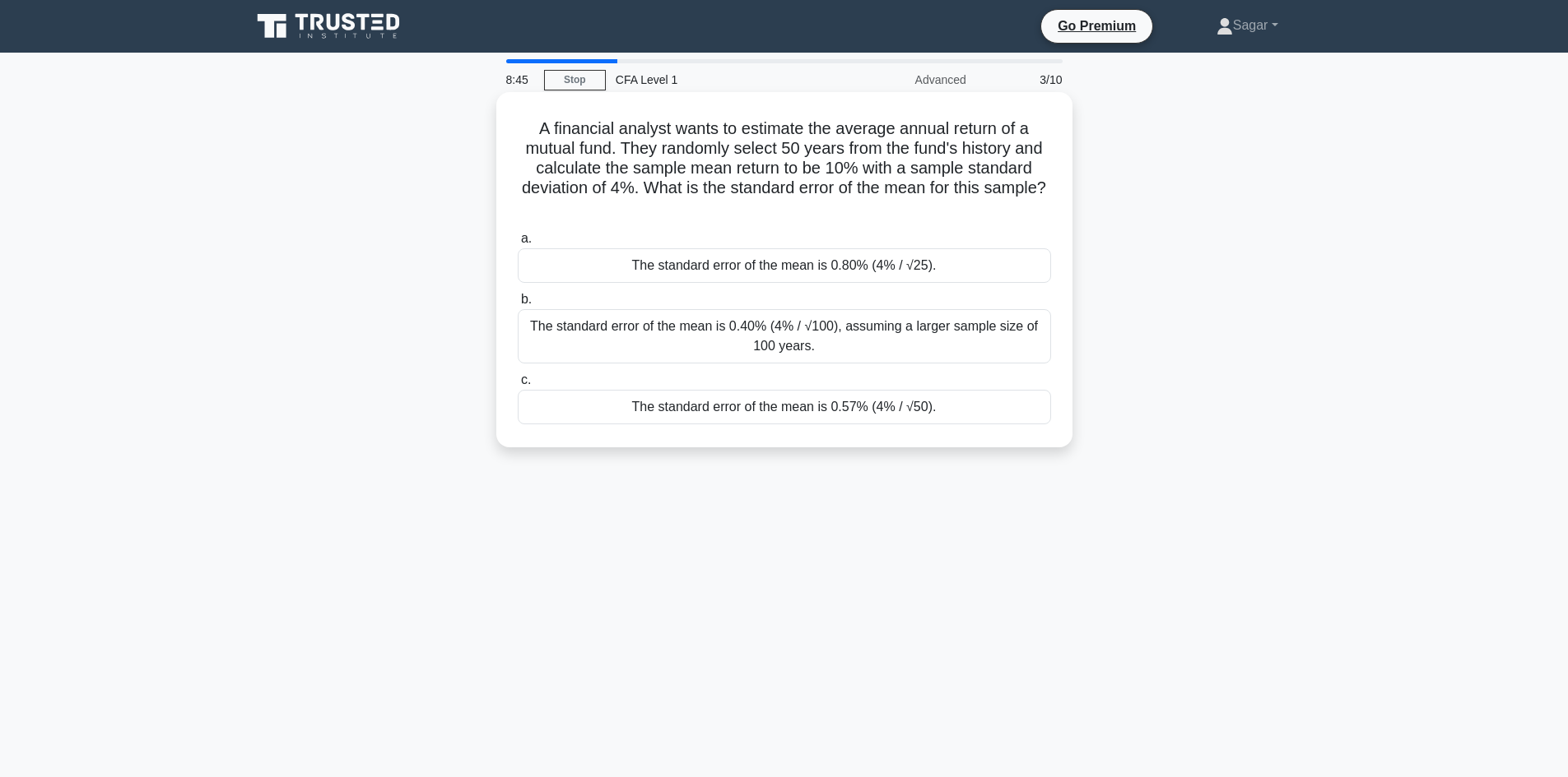
click at [696, 337] on div "The standard error of the mean is 0.40% (4% / √100), assuming a larger sample s…" at bounding box center [784, 337] width 533 height 55
click at [518, 305] on input "b. The standard error of the mean is 0.40% (4% / √100), assuming a larger sampl…" at bounding box center [518, 300] width 0 height 11
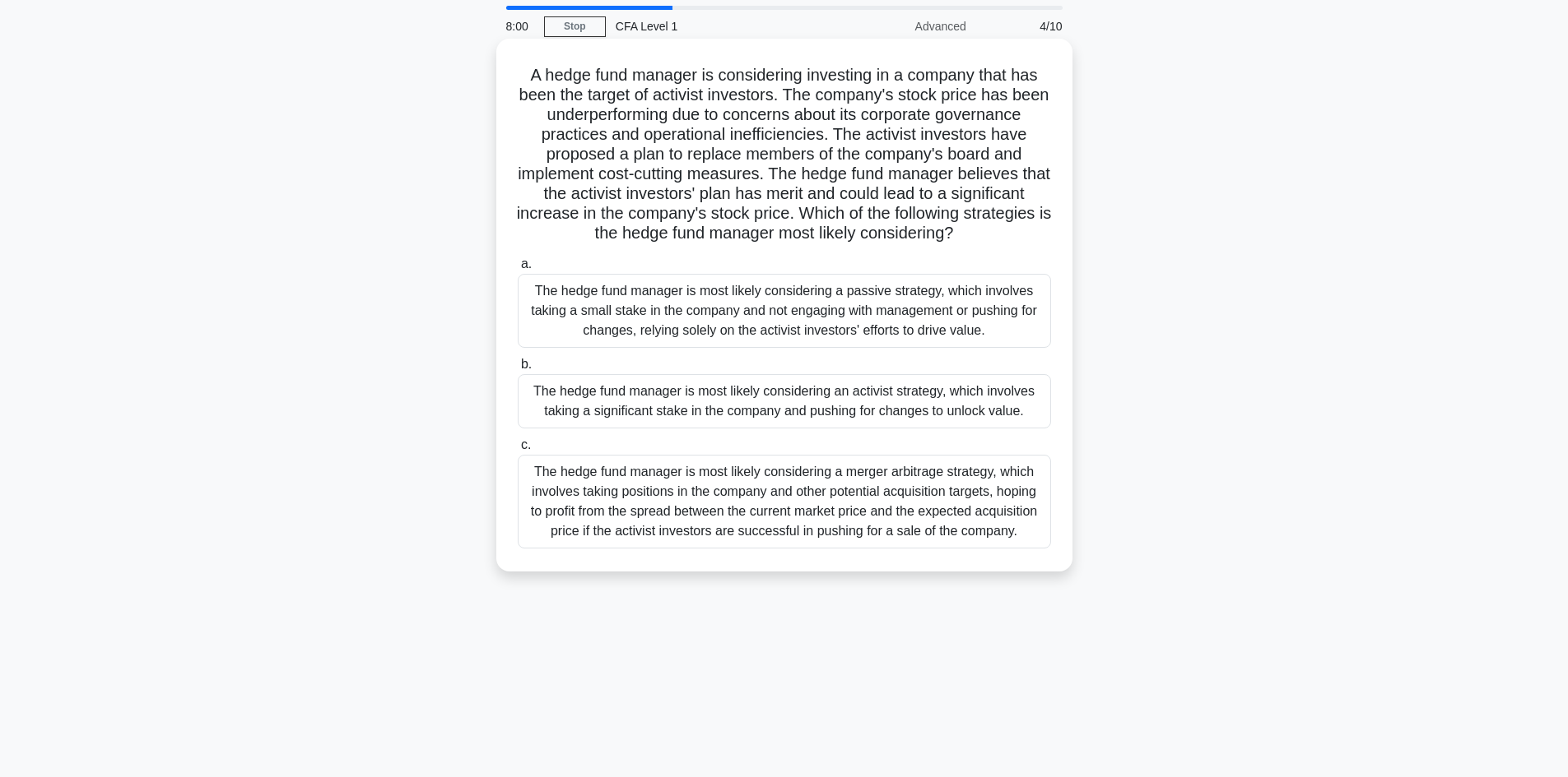
scroll to position [82, 0]
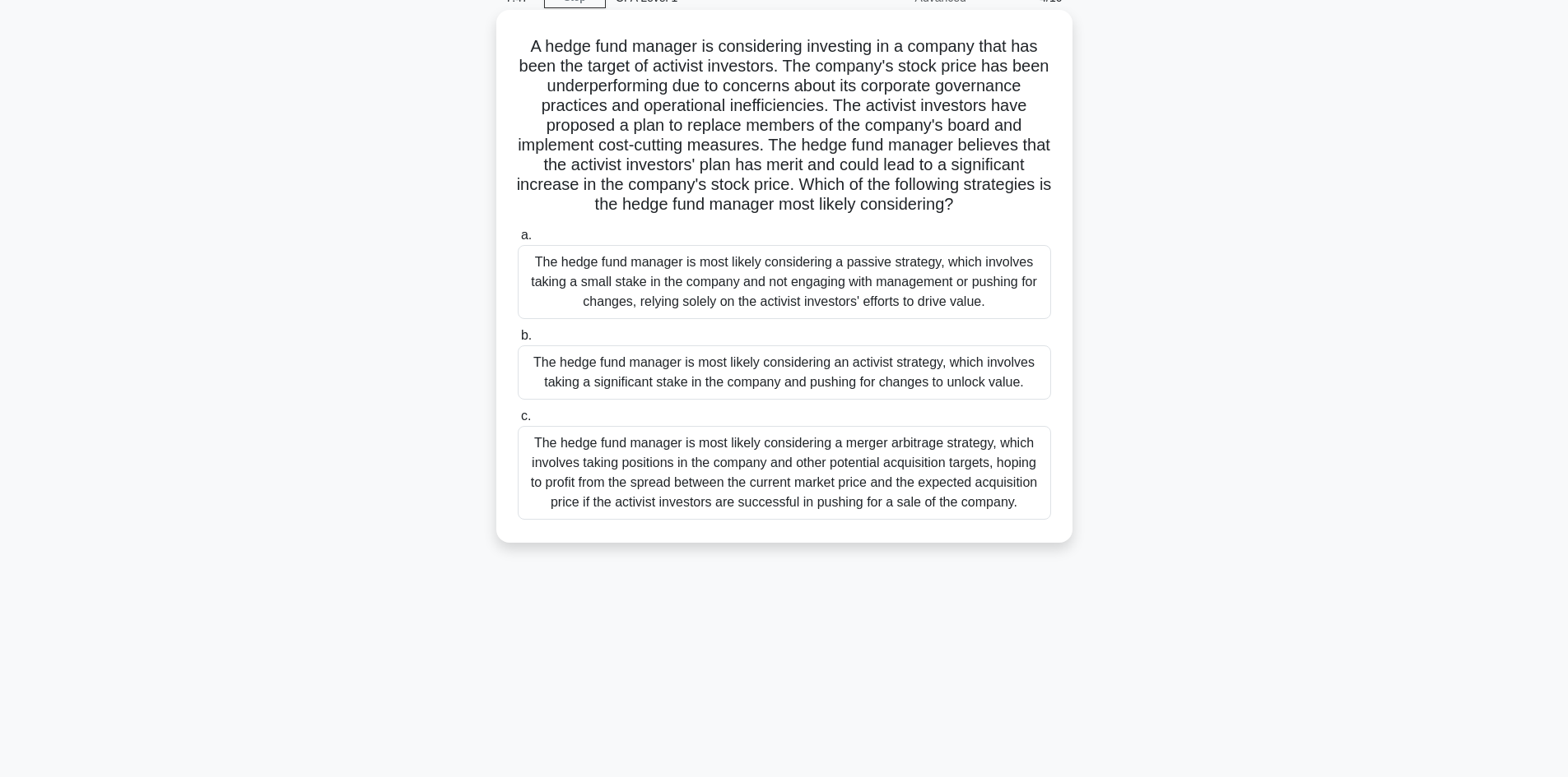
click at [711, 480] on div "The hedge fund manager is most likely considering a merger arbitrage strategy, …" at bounding box center [784, 473] width 533 height 94
click at [518, 422] on input "c. The hedge fund manager is most likely considering a merger arbitrage strateg…" at bounding box center [518, 416] width 0 height 11
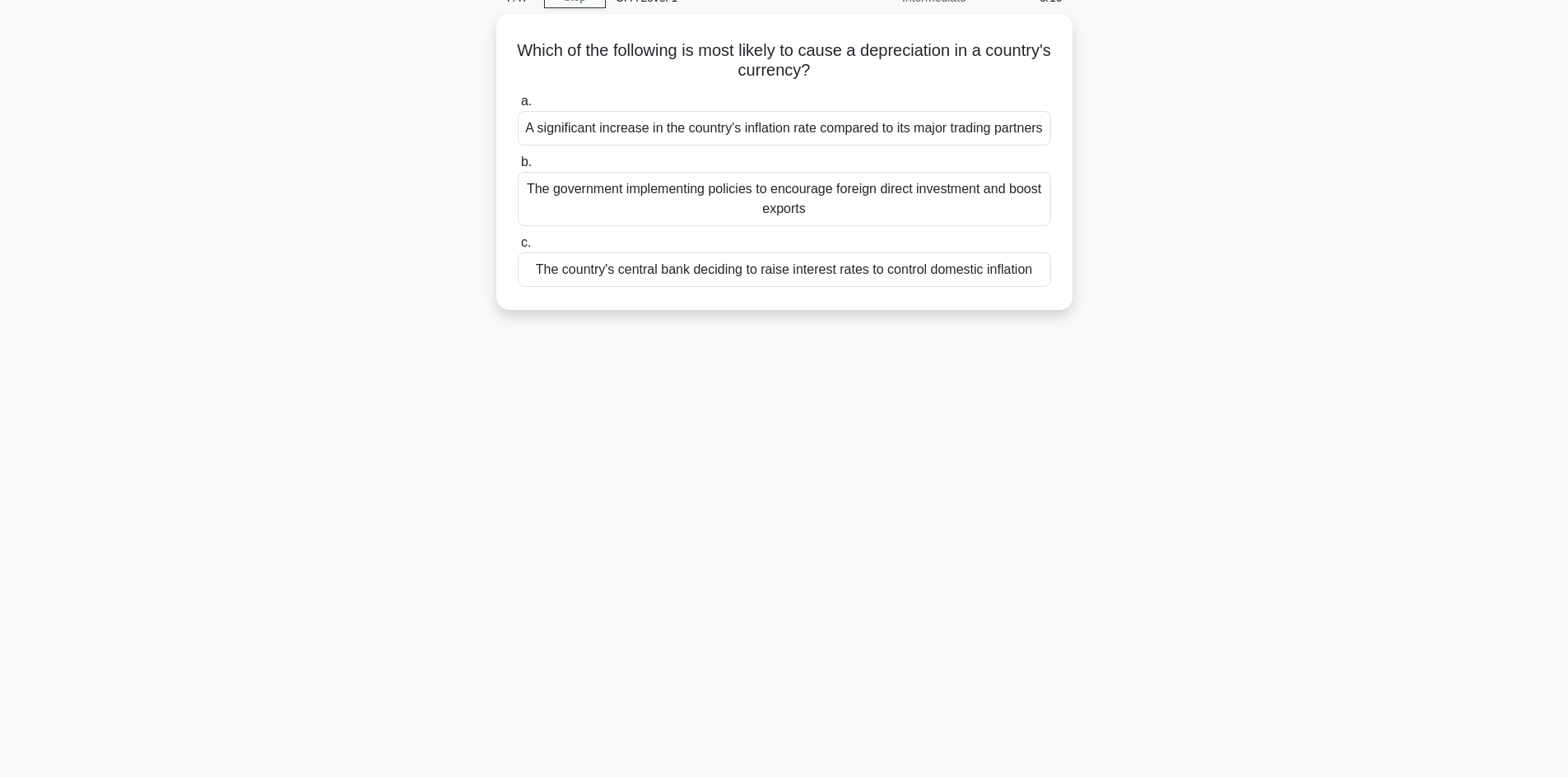
scroll to position [0, 0]
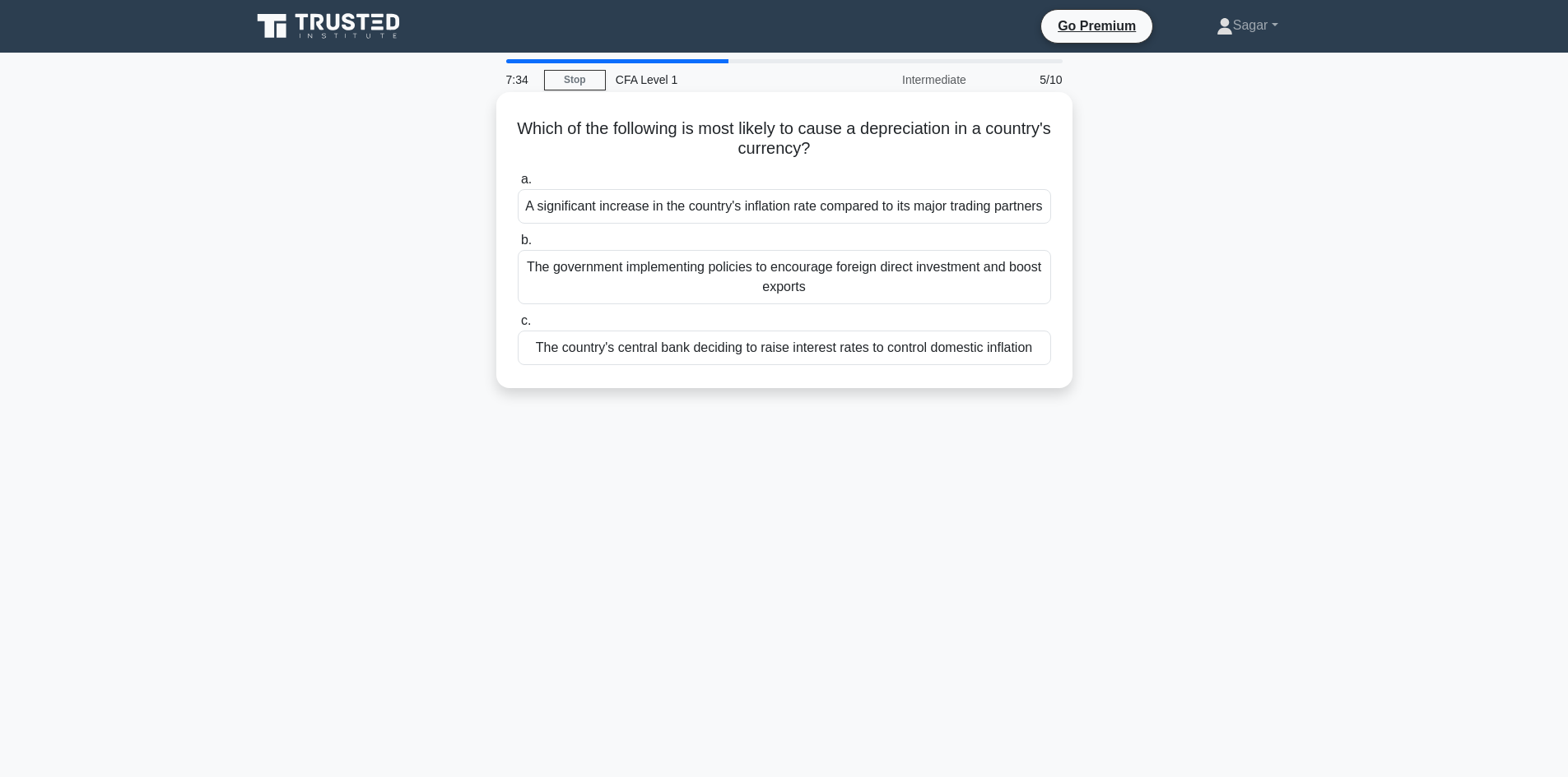
click at [819, 303] on div "The government implementing policies to encourage foreign direct investment and…" at bounding box center [784, 277] width 533 height 55
click at [518, 246] on input "b. The government implementing policies to encourage foreign direct investment …" at bounding box center [518, 241] width 0 height 11
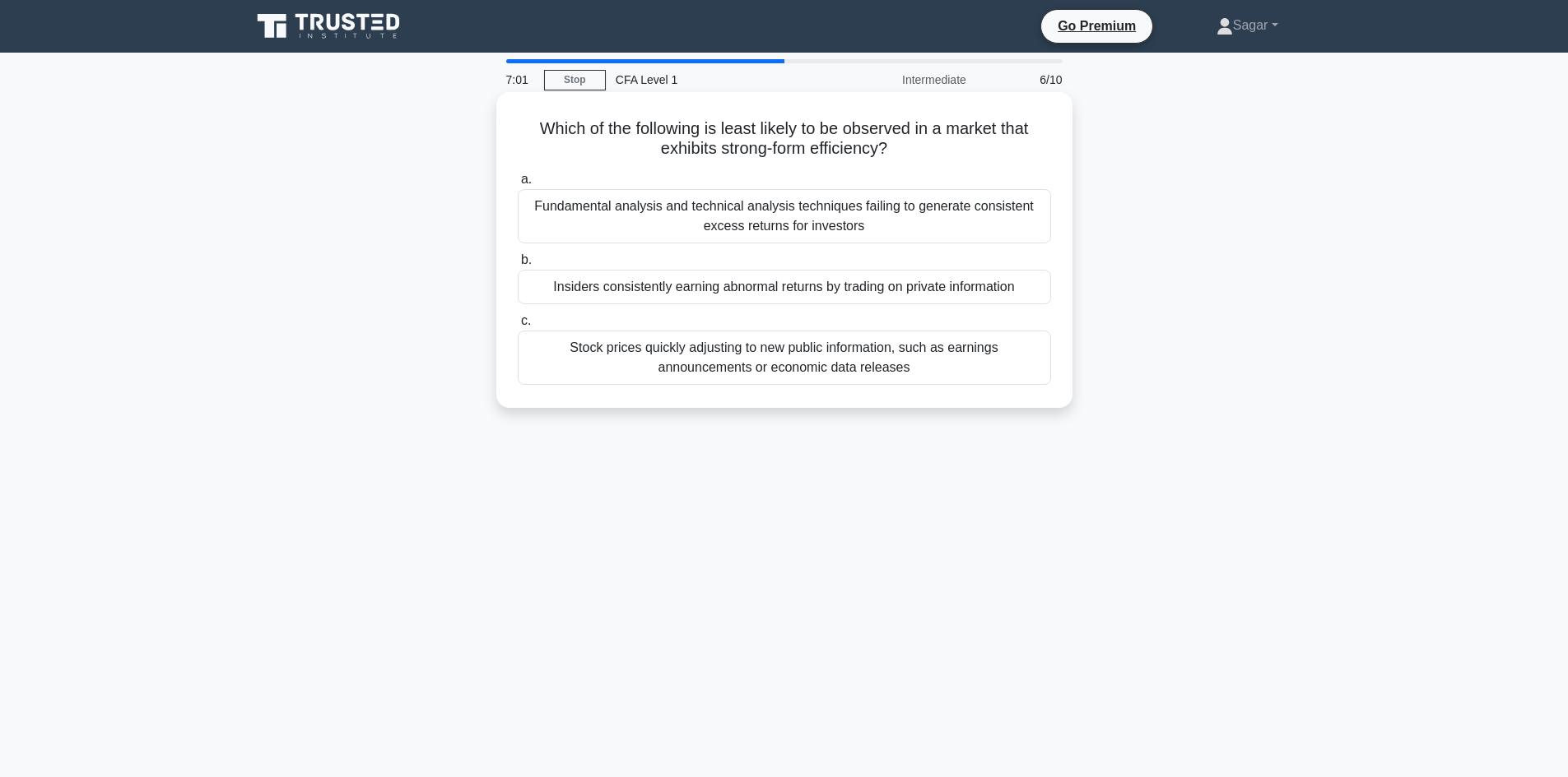
click at [686, 366] on div "Stock prices quickly adjusting to new public information, such as earnings anno…" at bounding box center [784, 357] width 533 height 55
click at [518, 327] on input "c. Stock prices quickly adjusting to new public information, such as earnings a…" at bounding box center [518, 321] width 0 height 11
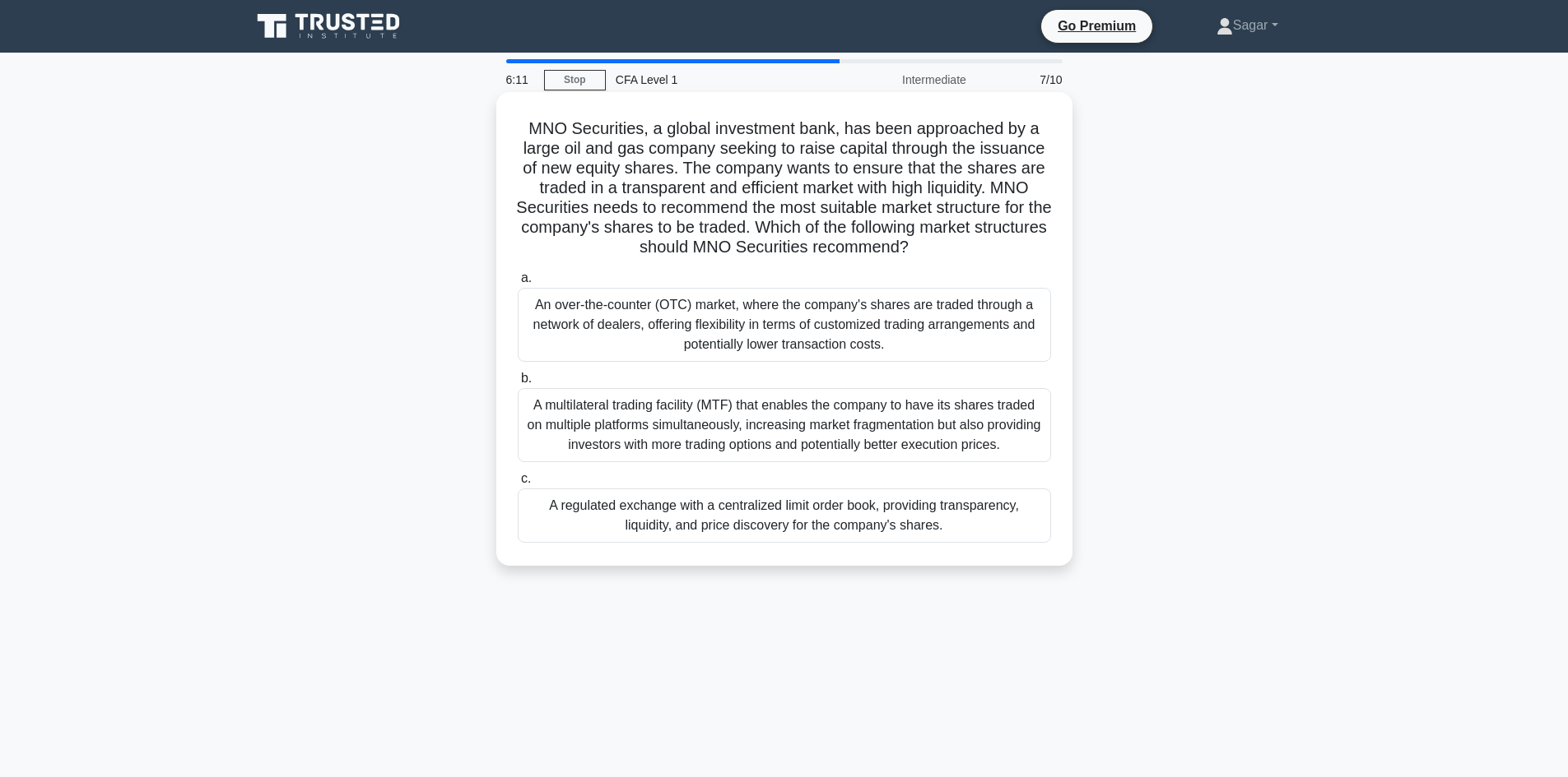
click at [992, 521] on div "A regulated exchange with a centralized limit order book, providing transparenc…" at bounding box center [784, 516] width 533 height 55
click at [518, 484] on input "c. A regulated exchange with a centralized limit order book, providing transpar…" at bounding box center [518, 479] width 0 height 11
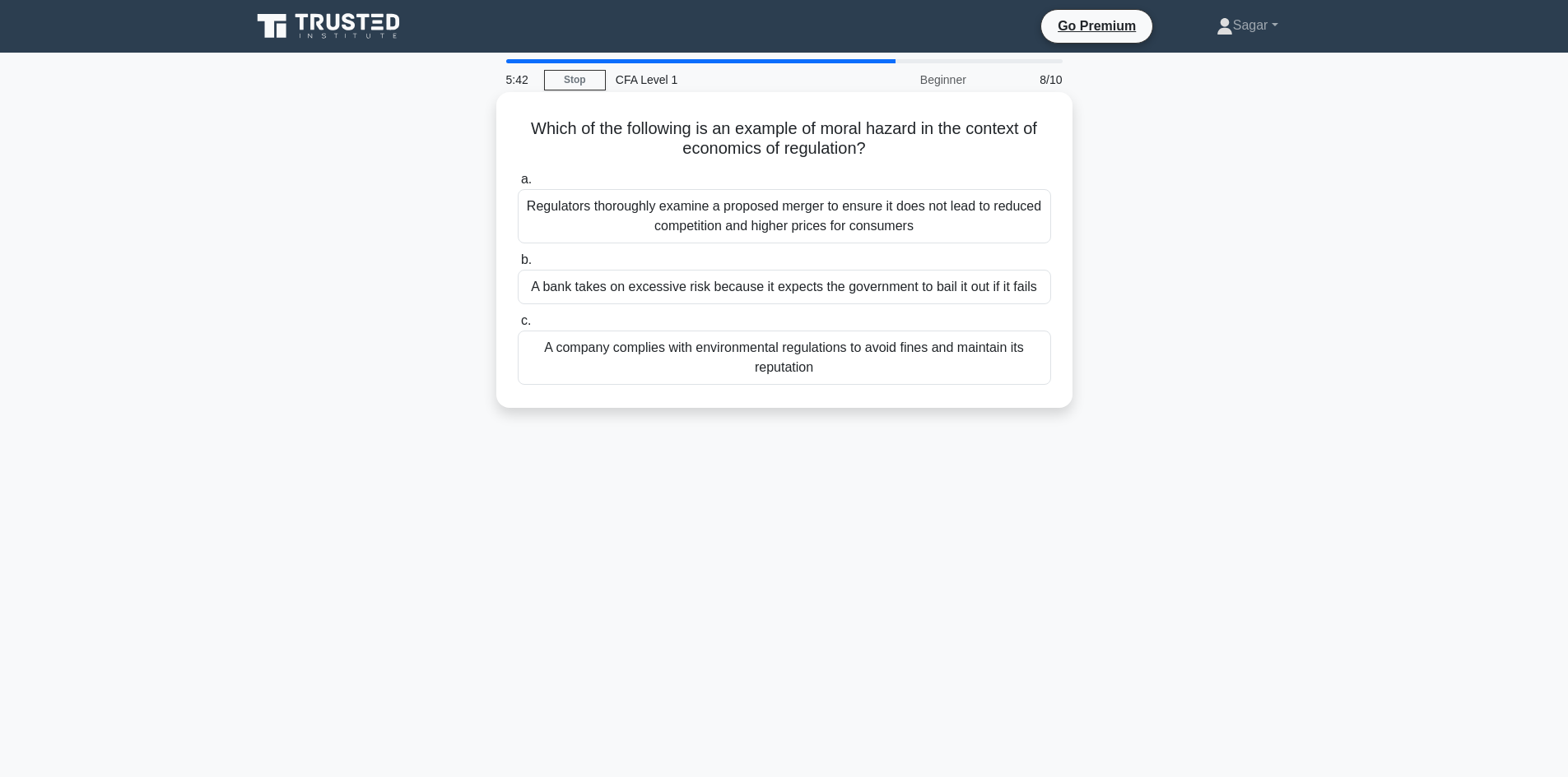
click at [913, 364] on div "A company complies with environmental regulations to avoid fines and maintain i…" at bounding box center [784, 357] width 533 height 55
click at [518, 327] on input "c. A company complies with environmental regulations to avoid fines and maintai…" at bounding box center [518, 321] width 0 height 11
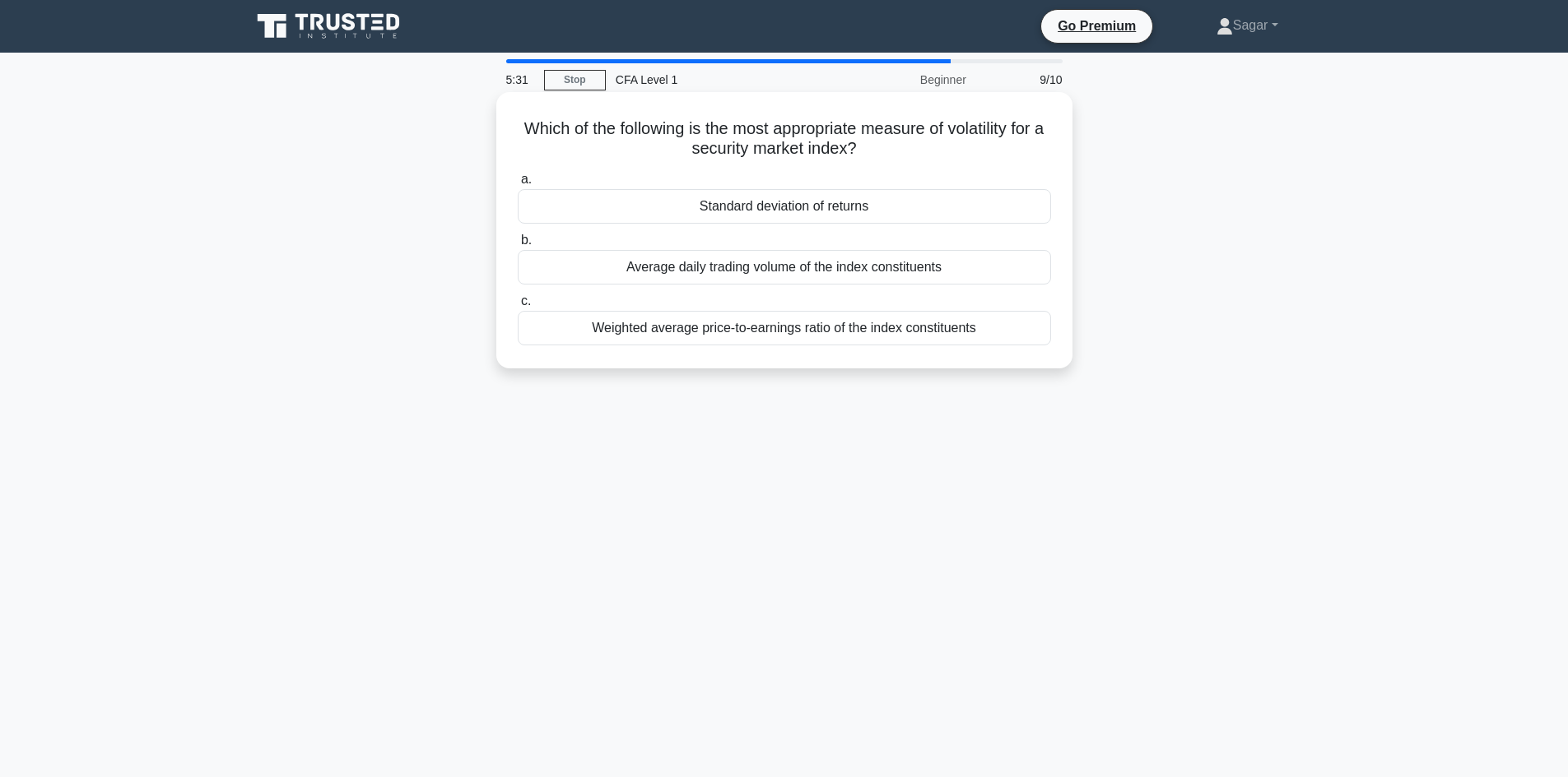
click at [812, 330] on div "Weighted average price-to-earnings ratio of the index constituents" at bounding box center [784, 328] width 533 height 35
click at [518, 307] on input "c. Weighted average price-to-earnings ratio of the index constituents" at bounding box center [518, 302] width 0 height 11
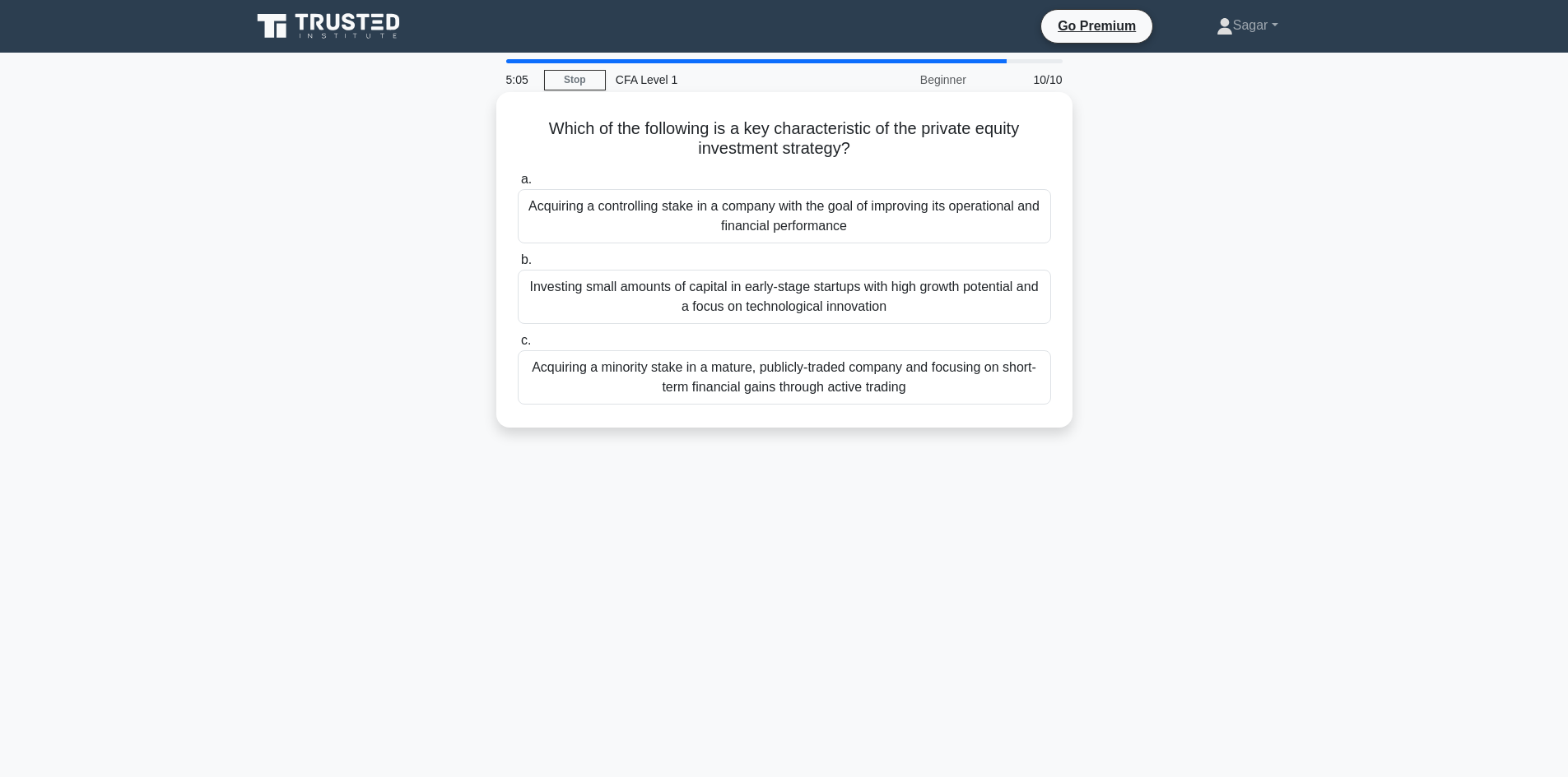
click at [731, 218] on div "Acquiring a controlling stake in a company with the goal of improving its opera…" at bounding box center [784, 216] width 533 height 55
click at [518, 185] on input "a. Acquiring a controlling stake in a company with the goal of improving its op…" at bounding box center [518, 180] width 0 height 11
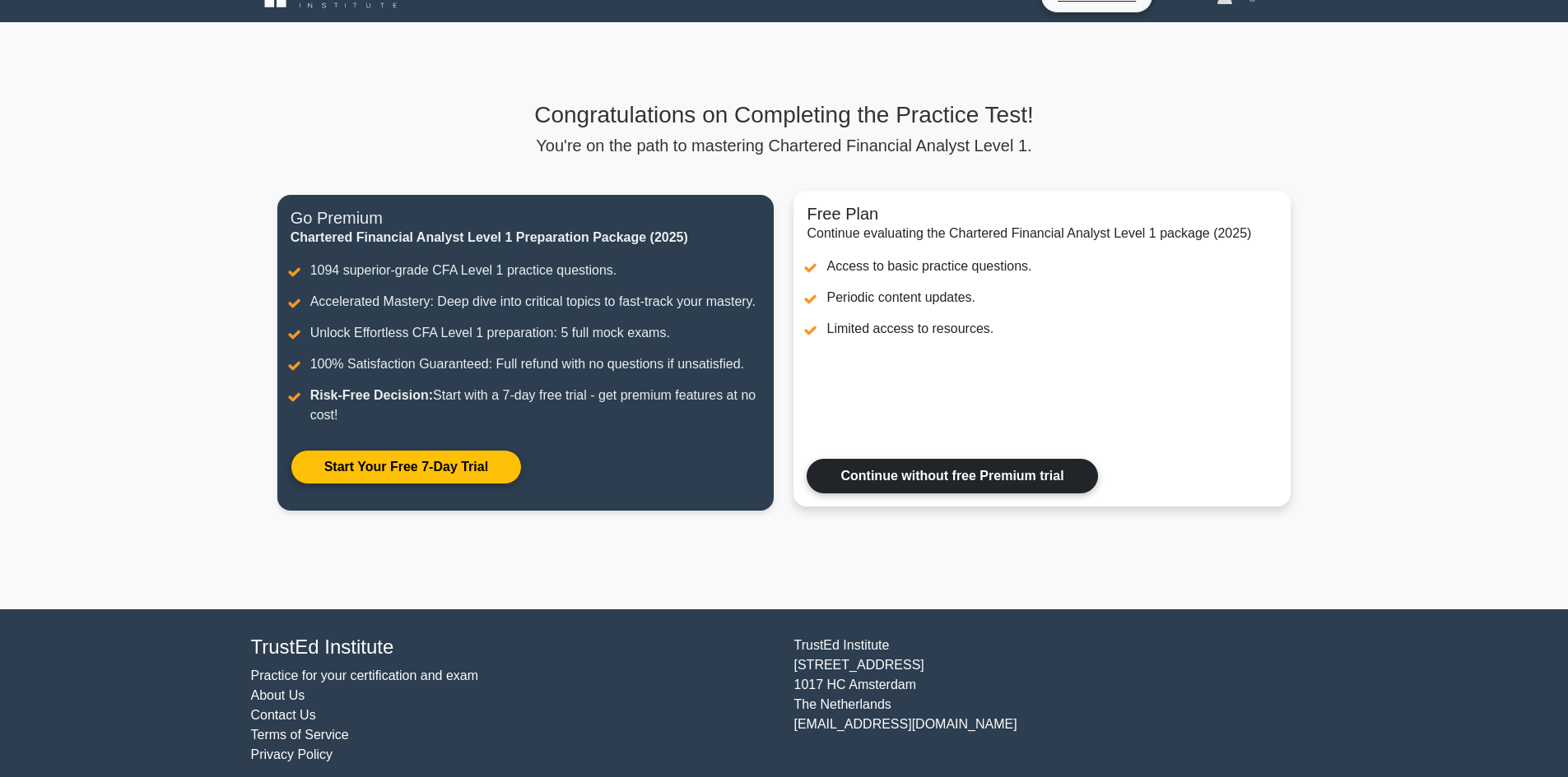
scroll to position [45, 0]
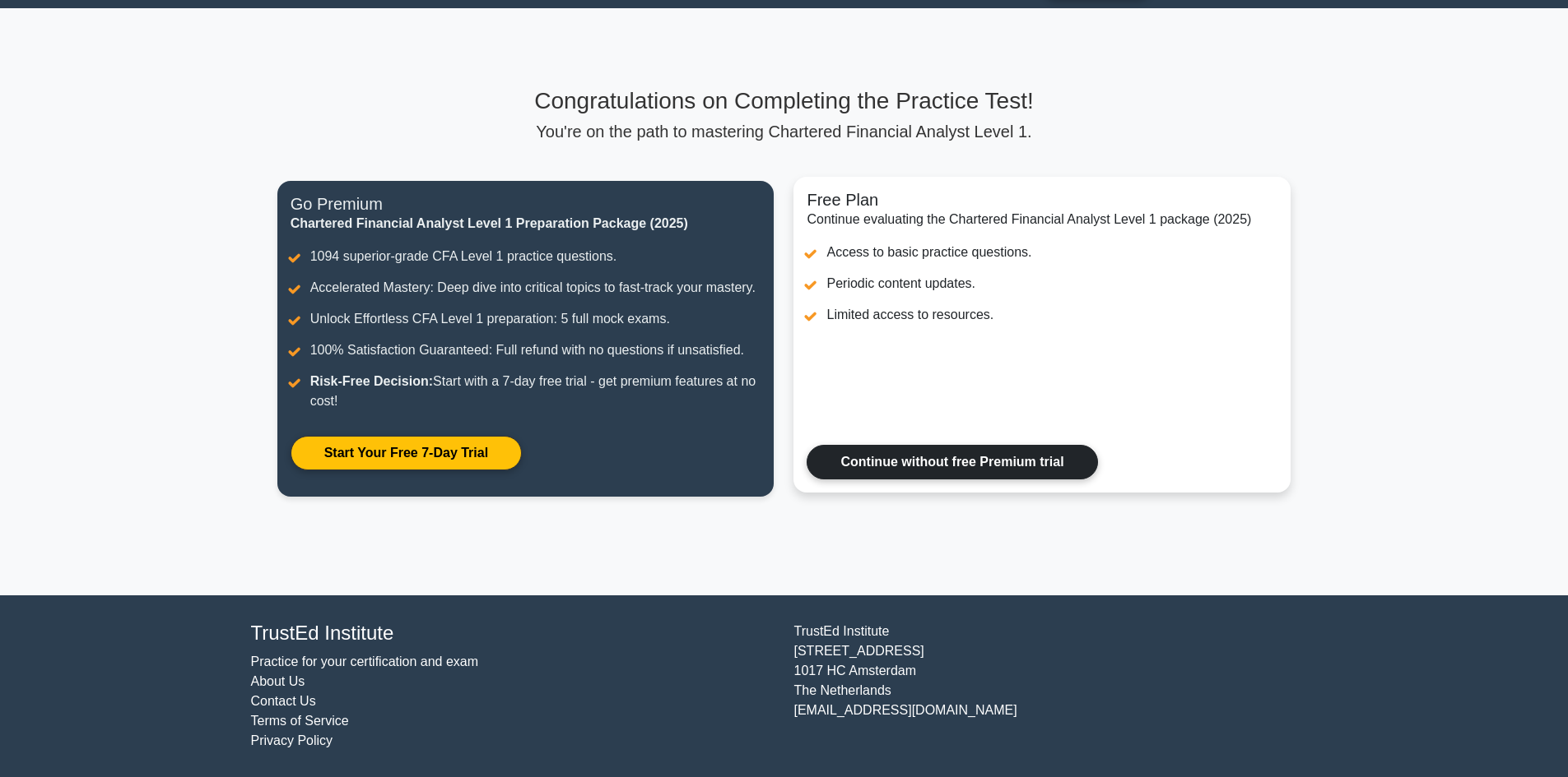
click at [908, 453] on link "Continue without free Premium trial" at bounding box center [952, 462] width 290 height 35
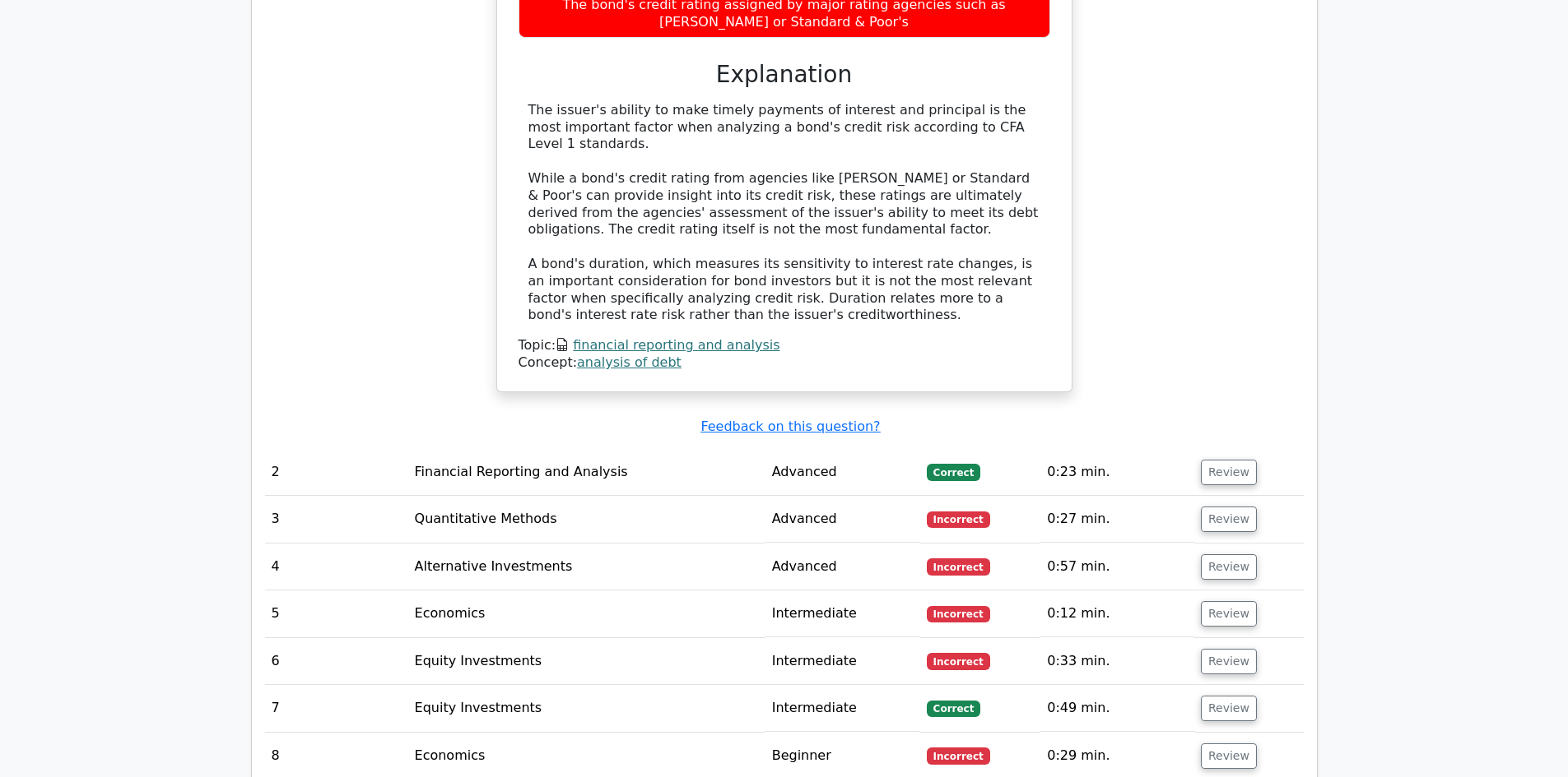
scroll to position [1563, 0]
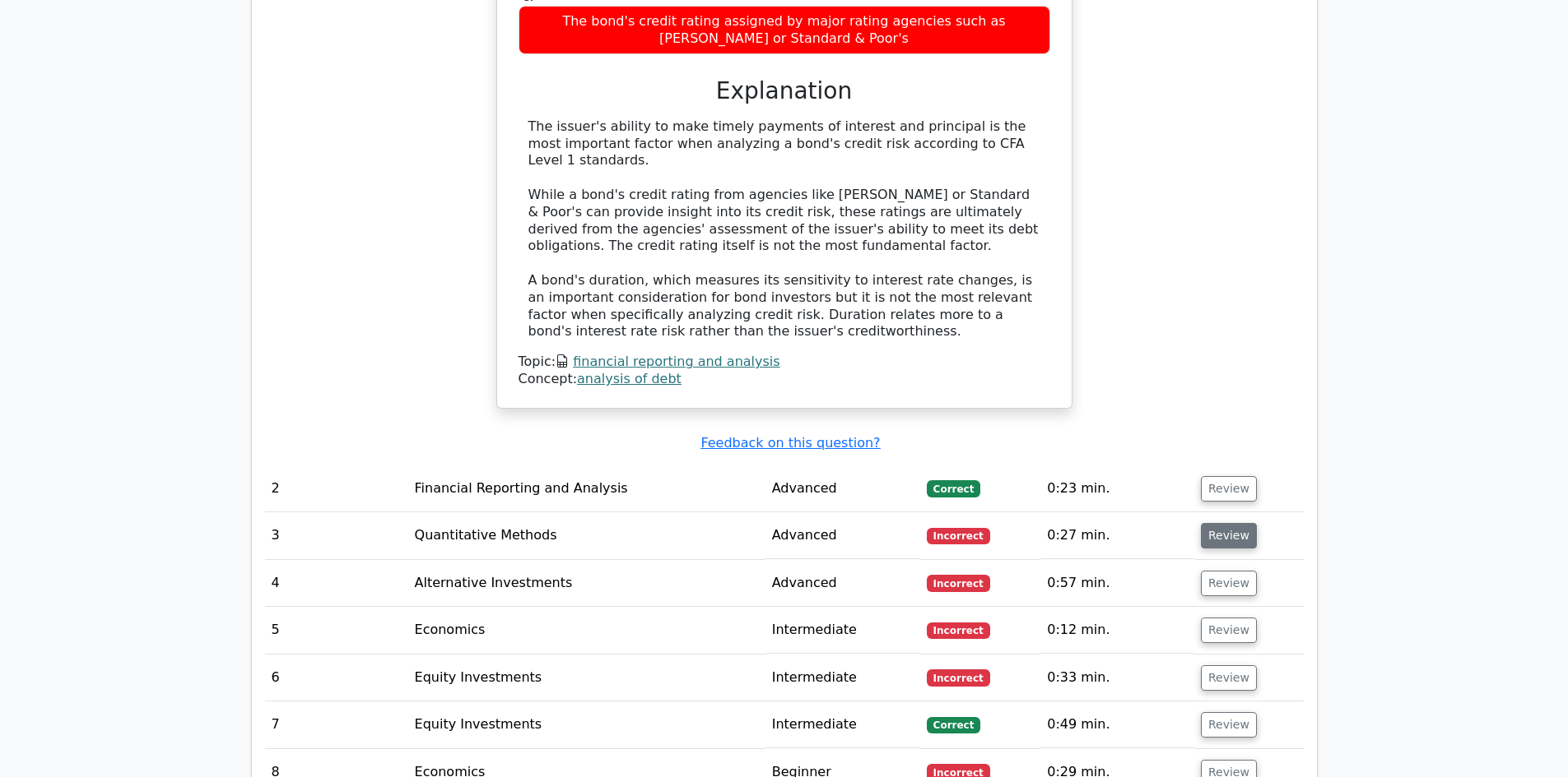
click at [1212, 523] on button "Review" at bounding box center [1229, 535] width 56 height 25
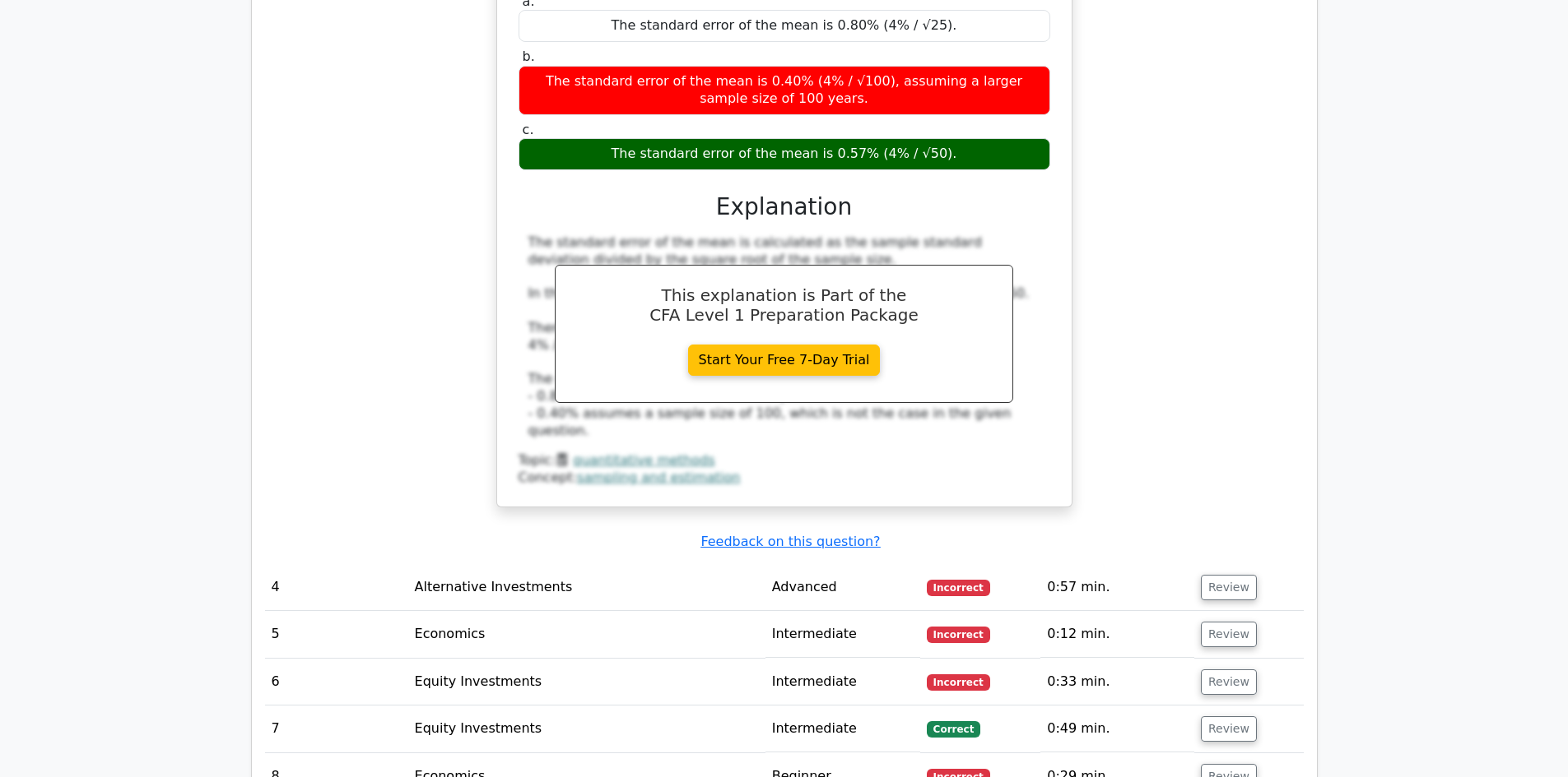
scroll to position [2468, 0]
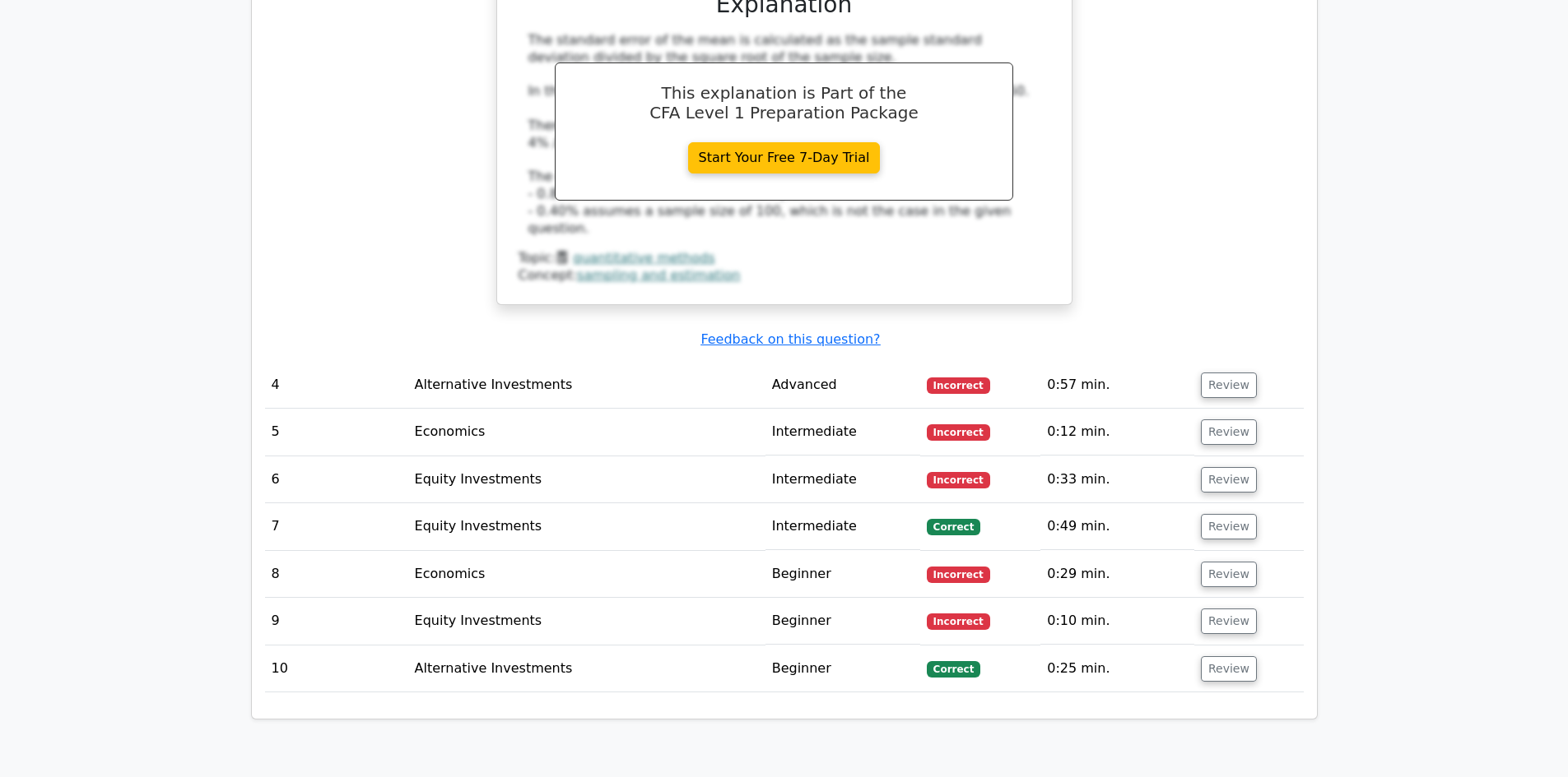
click at [1223, 362] on td "Review" at bounding box center [1248, 385] width 109 height 47
click at [1223, 372] on button "Review" at bounding box center [1229, 385] width 56 height 25
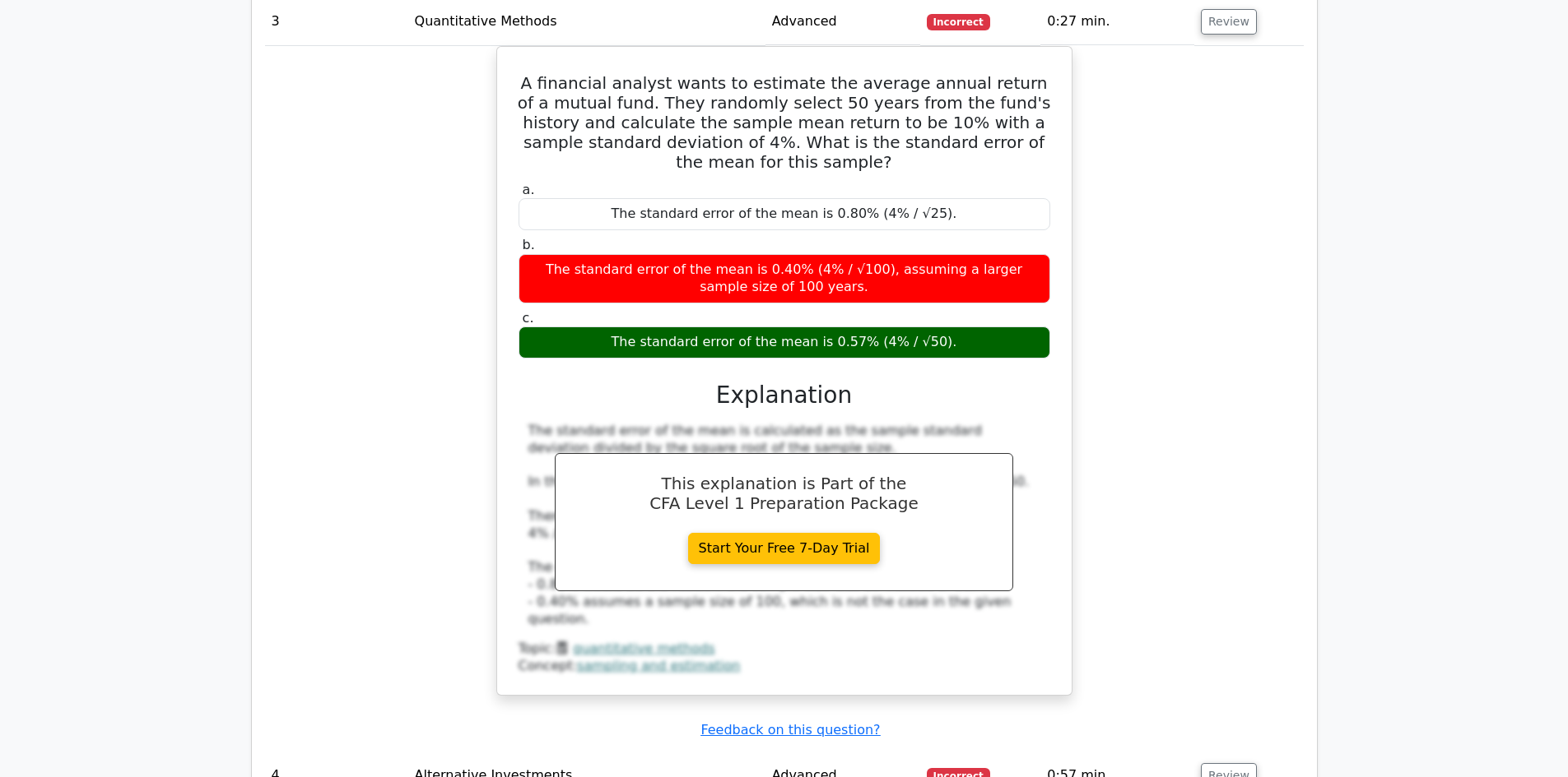
scroll to position [1975, 0]
